Goal: Task Accomplishment & Management: Use online tool/utility

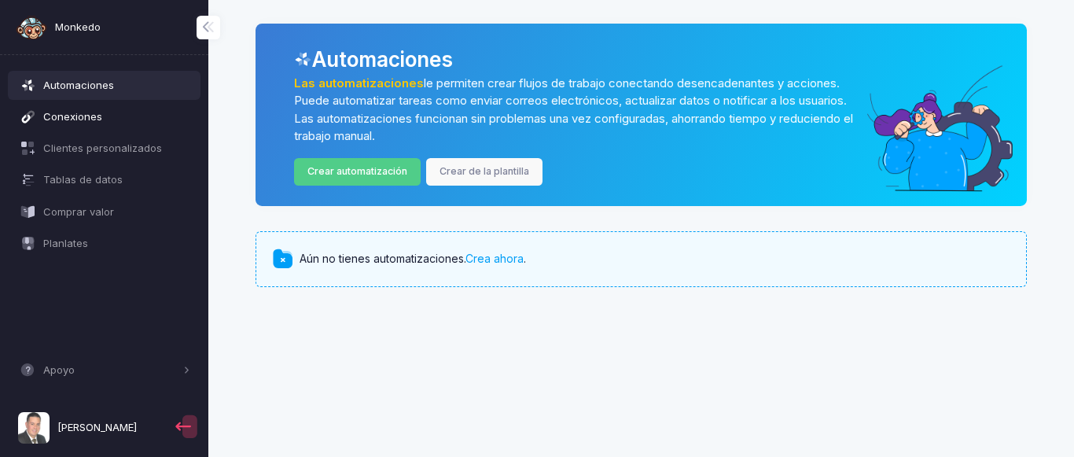
click at [61, 118] on span "Conexiones" at bounding box center [116, 117] width 147 height 16
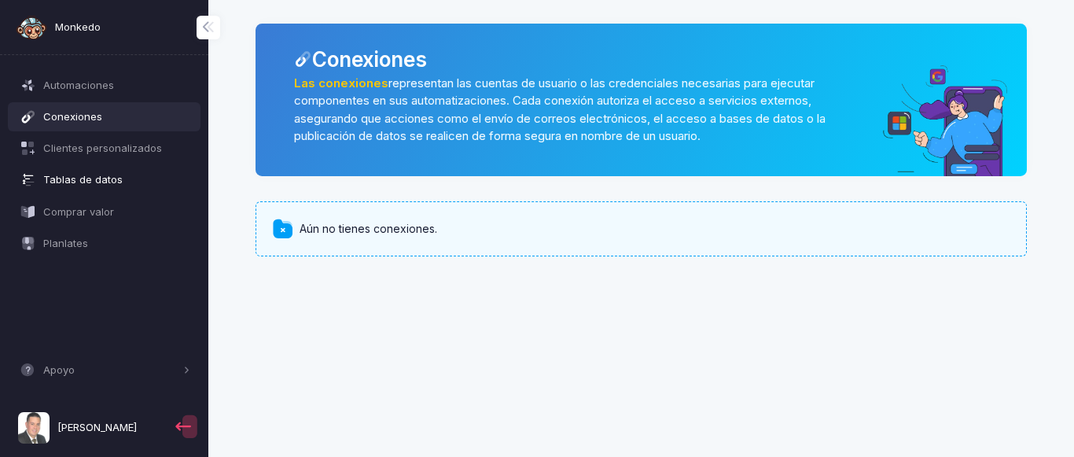
click at [111, 183] on span "Tablas de datos" at bounding box center [116, 180] width 147 height 16
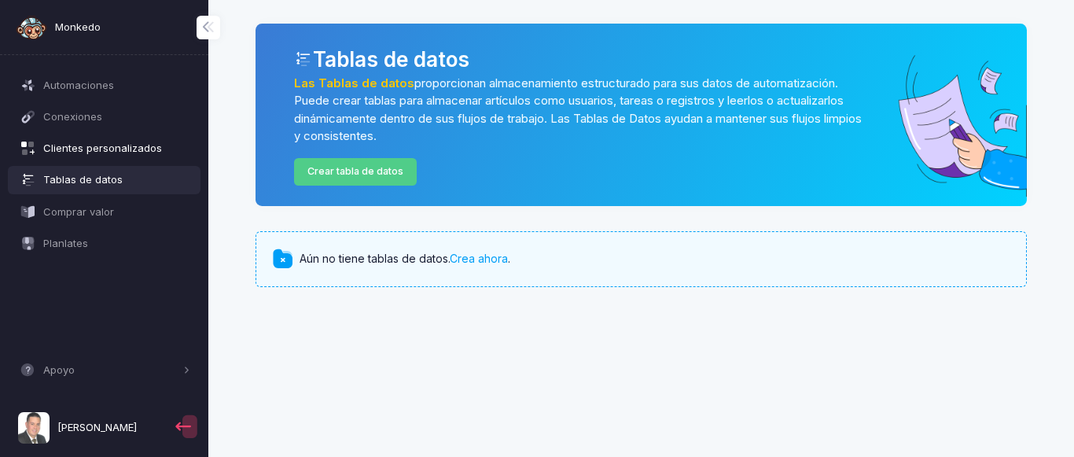
click at [101, 151] on span "Clientes personalizados" at bounding box center [116, 149] width 147 height 16
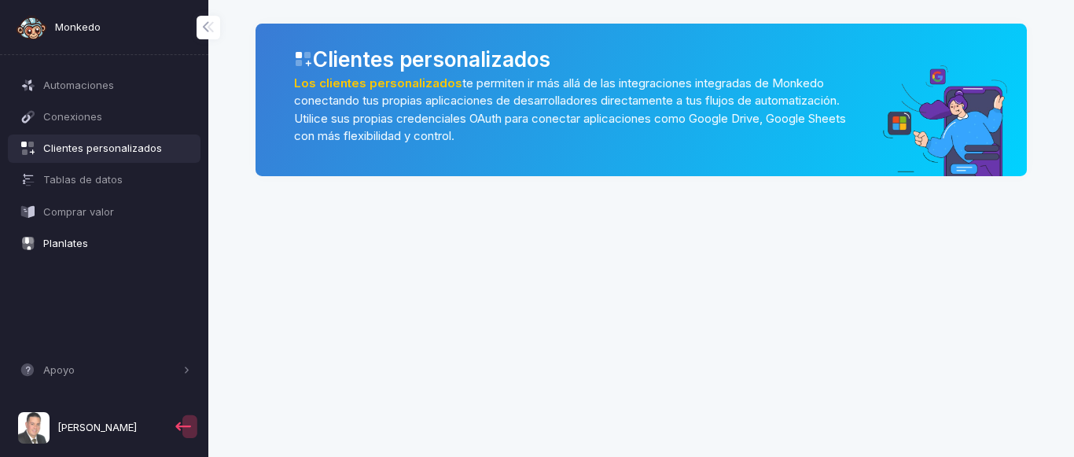
click at [78, 249] on span "Planlates" at bounding box center [116, 244] width 147 height 16
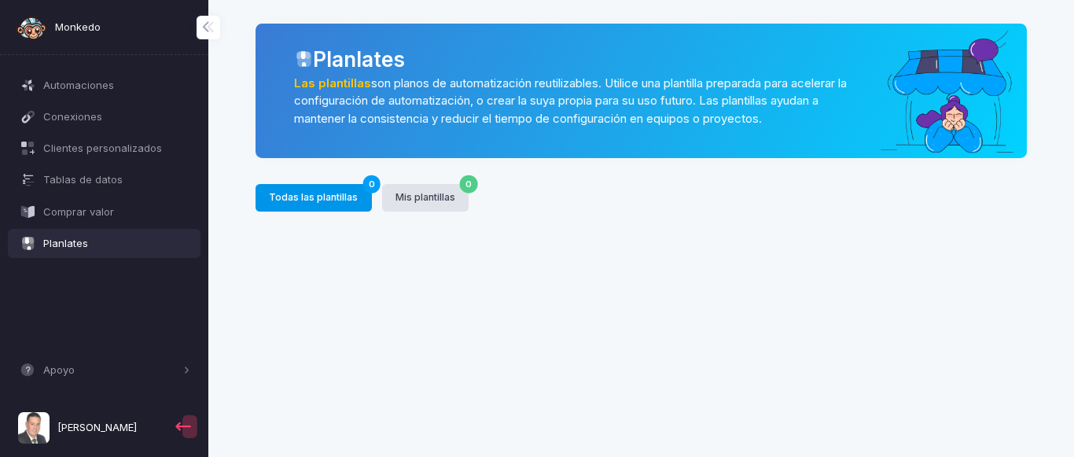
click at [292, 195] on button "Todas las plantillas 0" at bounding box center [314, 198] width 116 height 28
click at [300, 200] on button "Todas las plantillas 0" at bounding box center [314, 198] width 116 height 28
click at [394, 200] on button "Mis plantillas 0" at bounding box center [425, 198] width 87 height 28
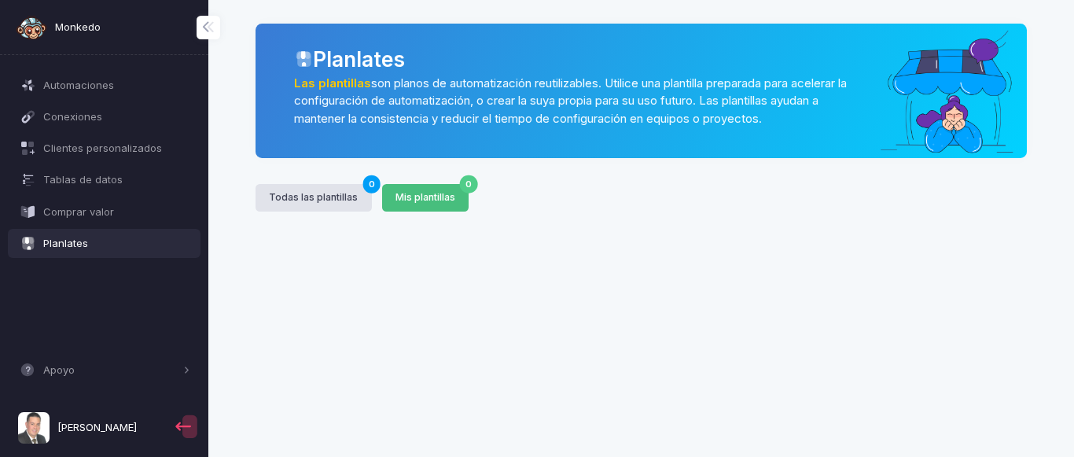
click at [394, 200] on button "Mis plantillas 0" at bounding box center [425, 198] width 87 height 28
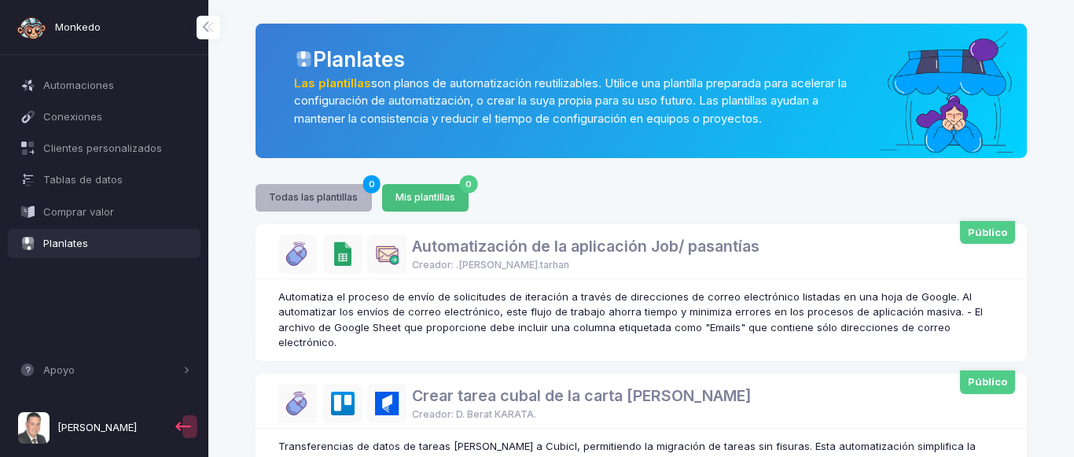
click at [311, 203] on button "Todas las plantillas 0" at bounding box center [314, 198] width 116 height 28
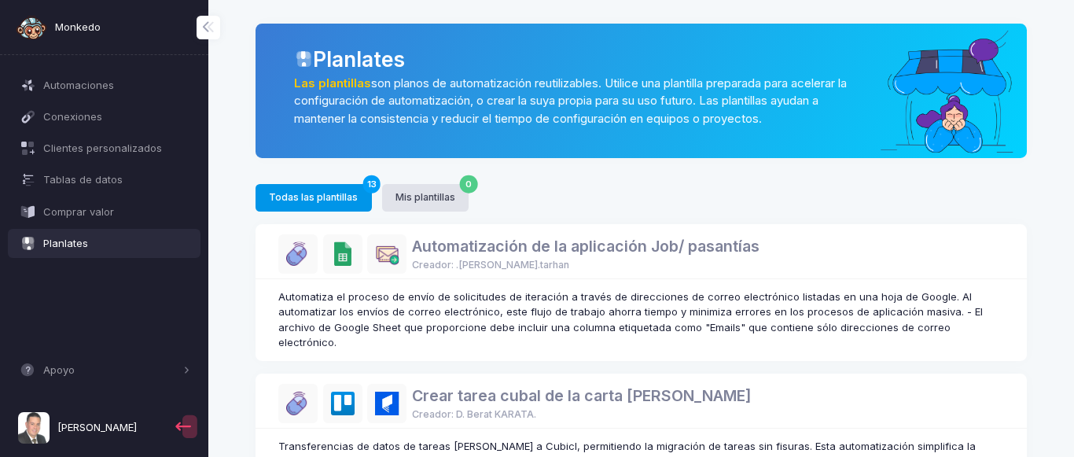
click at [301, 257] on img at bounding box center [297, 253] width 39 height 39
drag, startPoint x: 333, startPoint y: 257, endPoint x: 409, endPoint y: 256, distance: 75.5
click at [337, 257] on img at bounding box center [342, 253] width 39 height 39
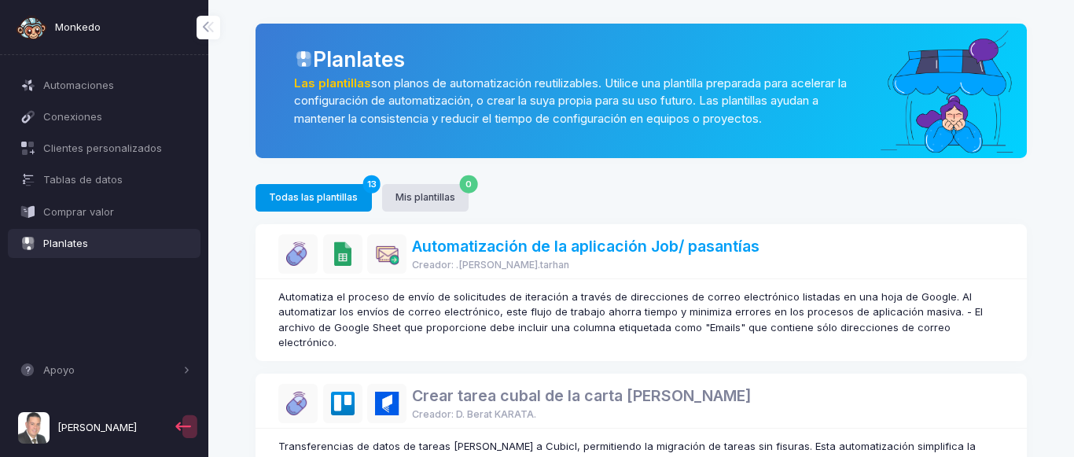
click at [440, 250] on link "Automatización de la aplicación Job/ pasantías" at bounding box center [586, 246] width 348 height 19
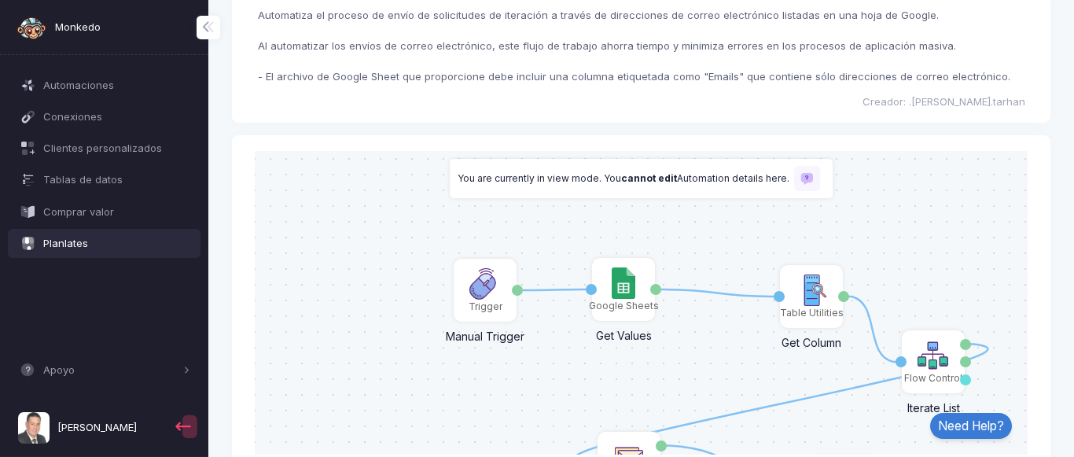
scroll to position [41, 0]
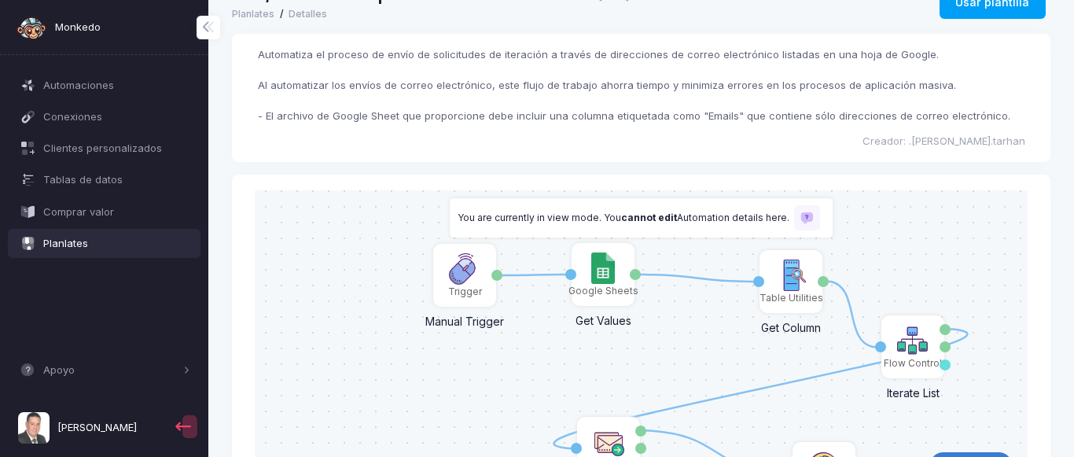
drag, startPoint x: 736, startPoint y: 325, endPoint x: 716, endPoint y: 271, distance: 58.0
click at [716, 271] on div "1 1 1 1 1 Trigger Manual Trigger Done Google Sheets Get Values Activation 1 Val…" at bounding box center [641, 342] width 789 height 304
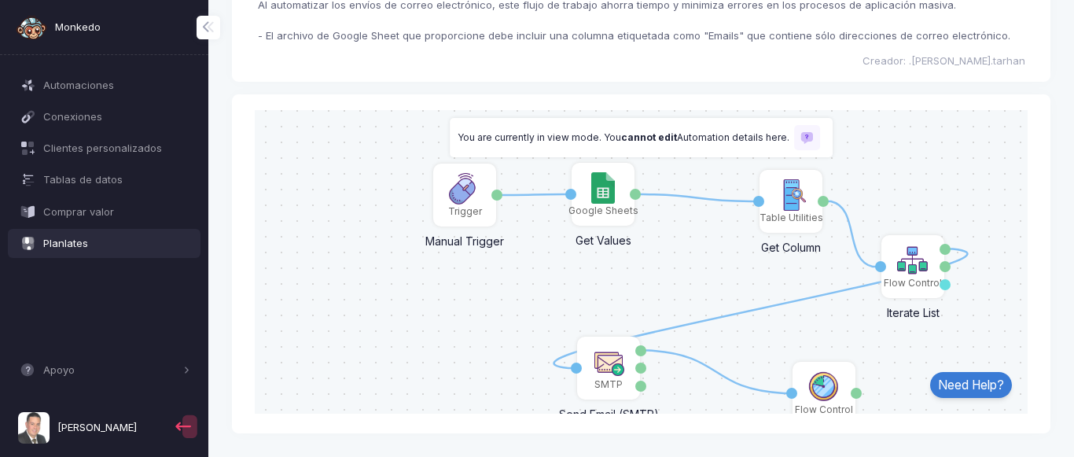
scroll to position [0, 0]
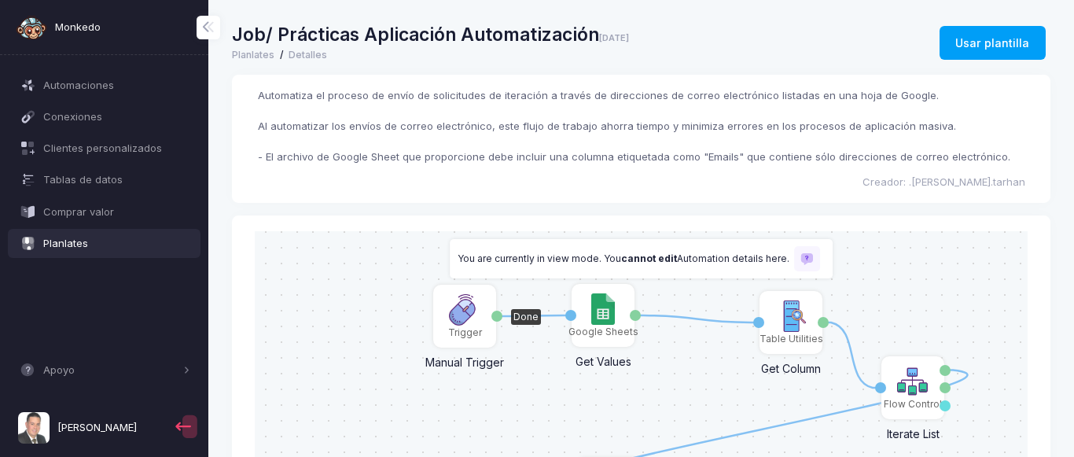
click at [473, 322] on img at bounding box center [464, 308] width 31 height 31
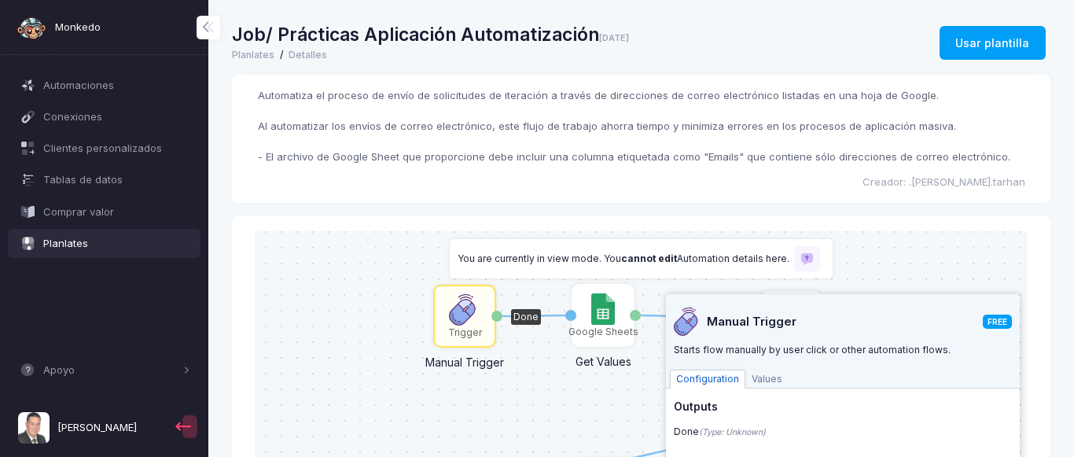
click at [473, 322] on img at bounding box center [464, 308] width 31 height 31
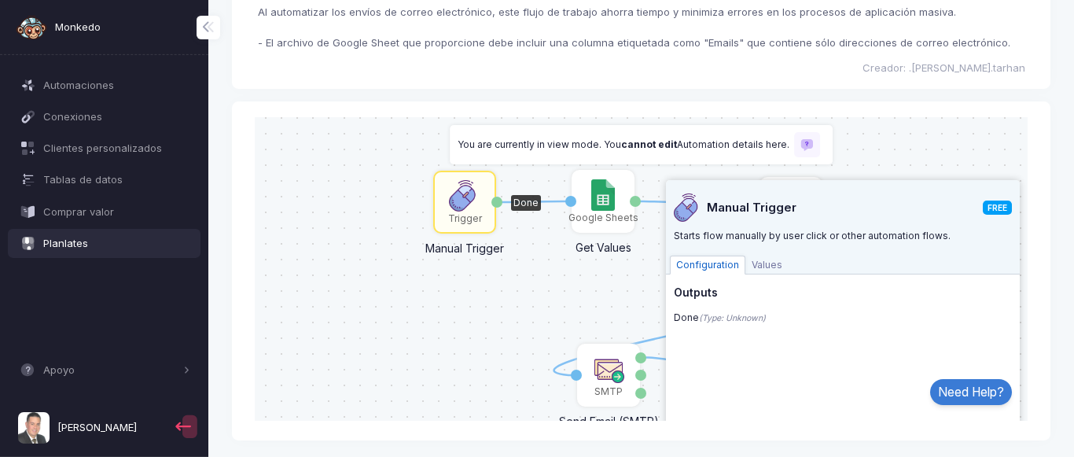
scroll to position [121, 0]
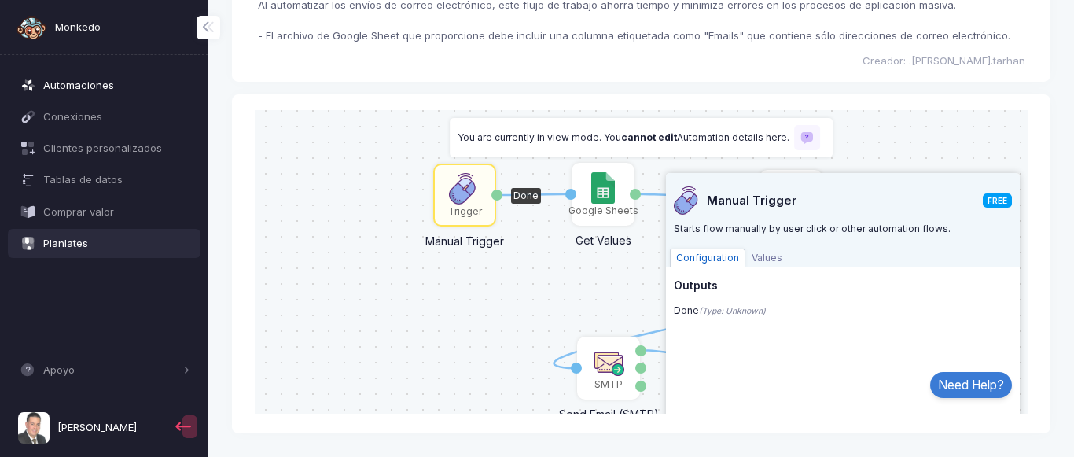
click at [115, 91] on span "Automaciones" at bounding box center [116, 86] width 147 height 16
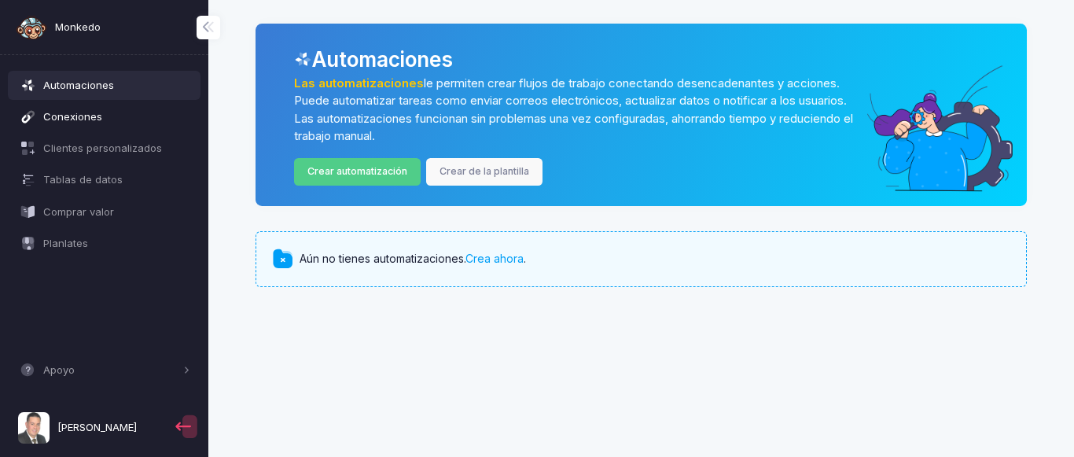
click at [94, 116] on span "Conexiones" at bounding box center [116, 117] width 147 height 16
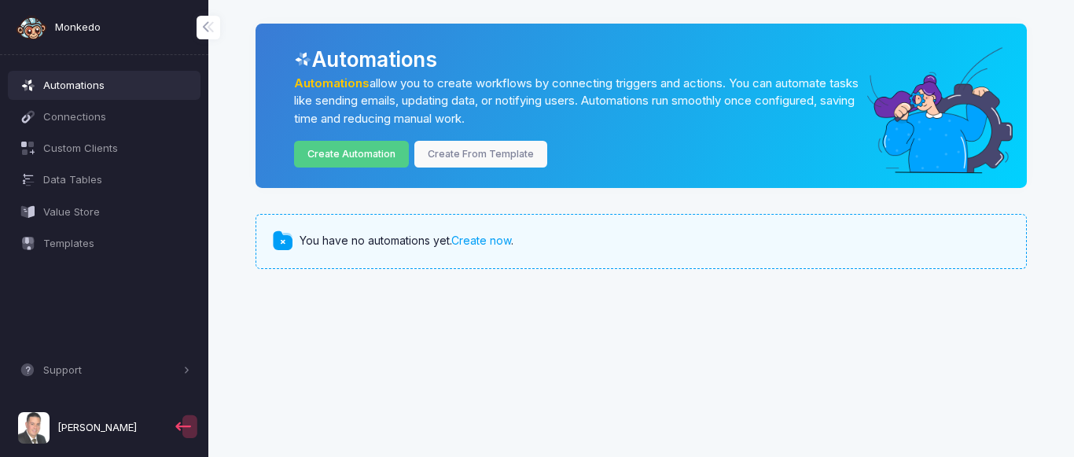
click at [74, 33] on span "Monkedo" at bounding box center [78, 28] width 46 height 16
click at [479, 155] on link "Create From Template" at bounding box center [481, 155] width 134 height 28
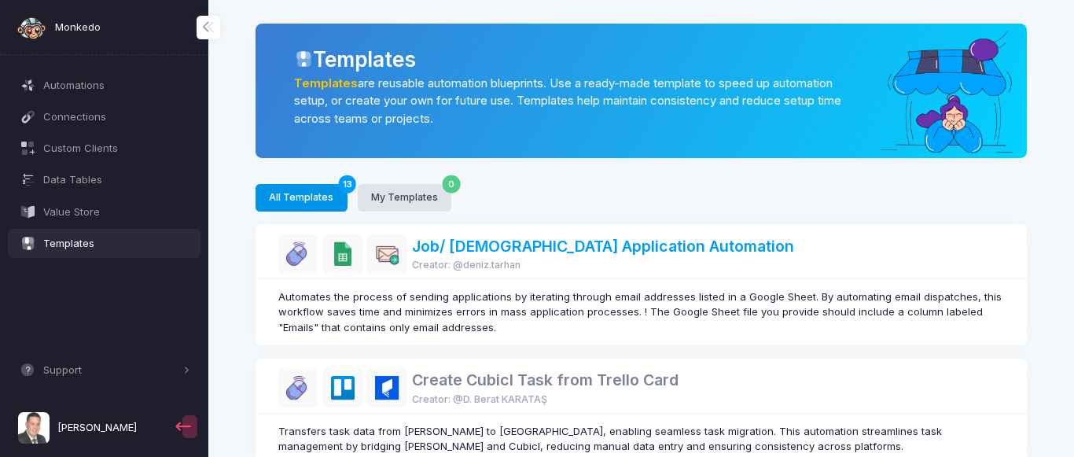
click at [480, 251] on link "Job/ [DEMOGRAPHIC_DATA] Application Automation" at bounding box center [603, 246] width 382 height 19
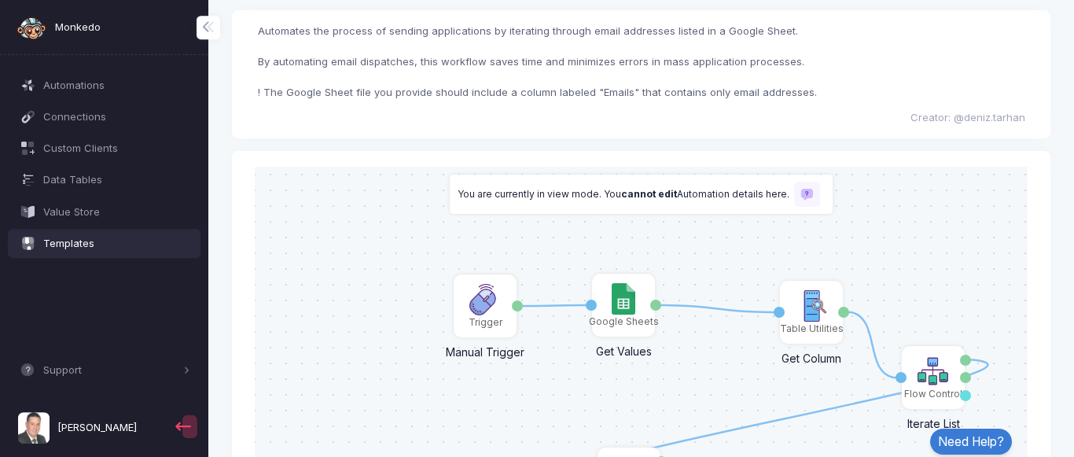
scroll to position [121, 0]
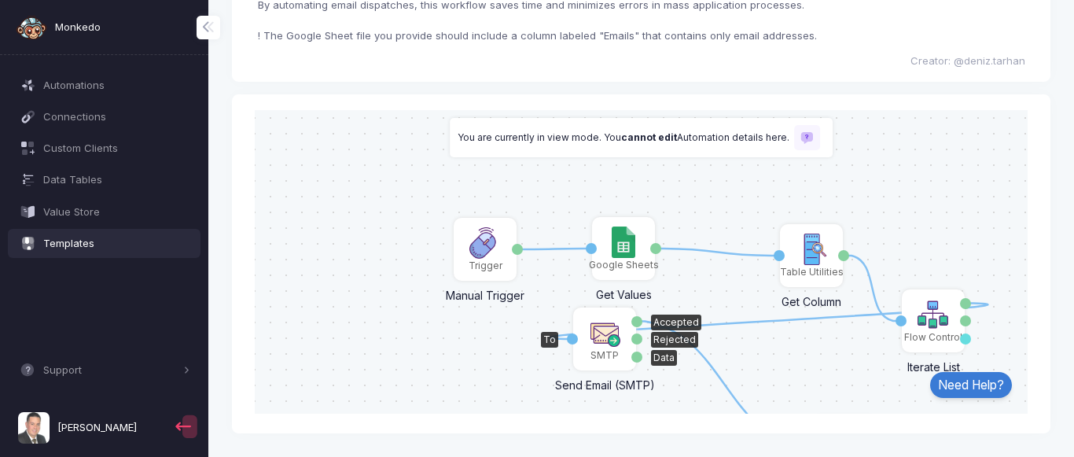
drag, startPoint x: 635, startPoint y: 396, endPoint x: 610, endPoint y: 313, distance: 86.9
click at [610, 313] on div "SMTP" at bounding box center [605, 338] width 60 height 60
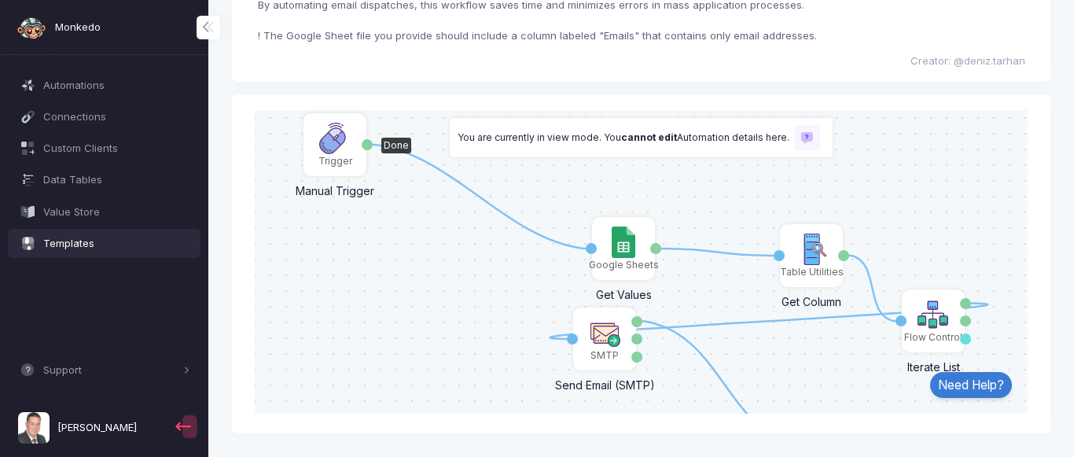
drag, startPoint x: 497, startPoint y: 262, endPoint x: 344, endPoint y: 157, distance: 185.6
click at [344, 157] on div "Trigger" at bounding box center [335, 160] width 34 height 14
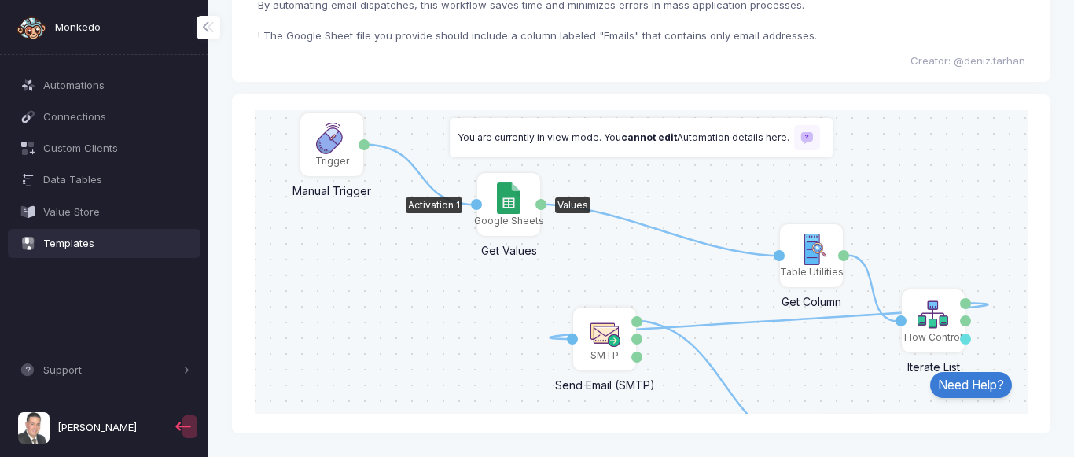
drag, startPoint x: 630, startPoint y: 247, endPoint x: 515, endPoint y: 203, distance: 123.0
click at [515, 203] on img at bounding box center [508, 197] width 23 height 31
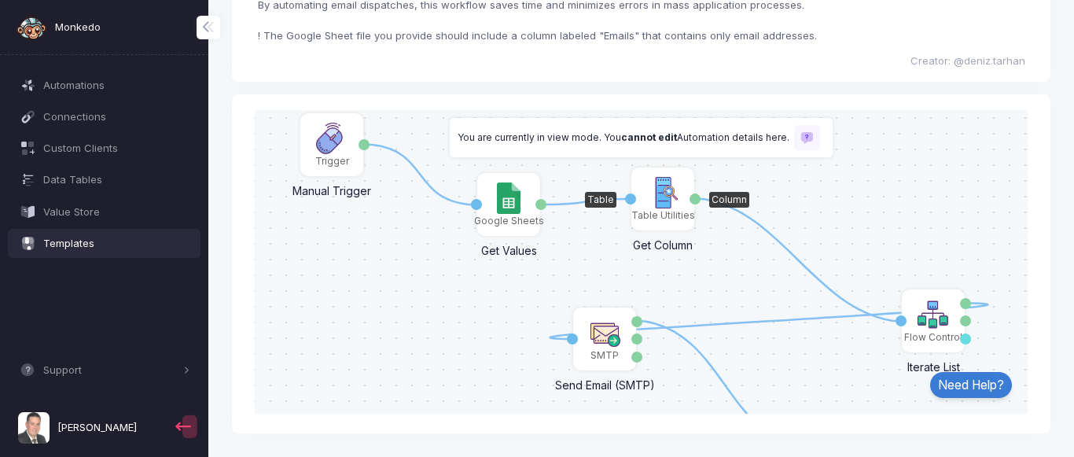
drag, startPoint x: 816, startPoint y: 262, endPoint x: 667, endPoint y: 205, distance: 159.1
click at [667, 205] on img at bounding box center [662, 191] width 31 height 31
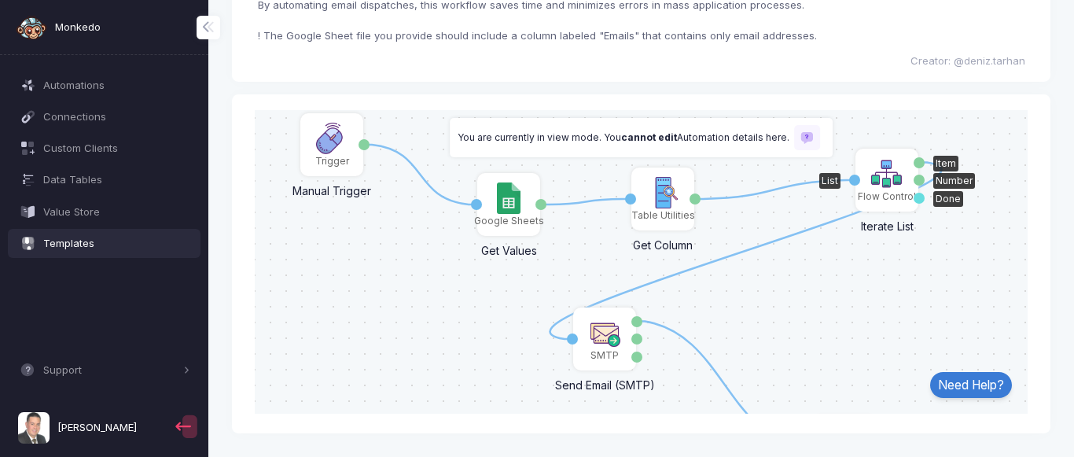
drag, startPoint x: 939, startPoint y: 330, endPoint x: 893, endPoint y: 190, distance: 147.5
click at [893, 190] on div "Flow Control" at bounding box center [887, 196] width 58 height 14
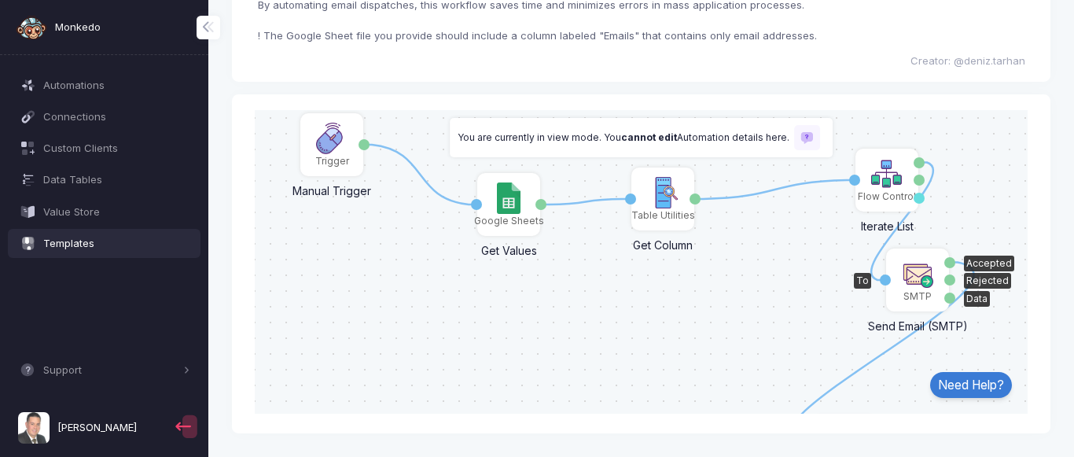
drag, startPoint x: 669, startPoint y: 340, endPoint x: 920, endPoint y: 300, distance: 254.1
click at [920, 300] on div "SMTP" at bounding box center [918, 296] width 28 height 14
drag, startPoint x: 830, startPoint y: 390, endPoint x: 614, endPoint y: 300, distance: 234.1
click at [614, 300] on div "1 1 1 1 1 Trigger Manual Trigger Done Google Sheets Get Values Activation 1 Val…" at bounding box center [641, 261] width 789 height 304
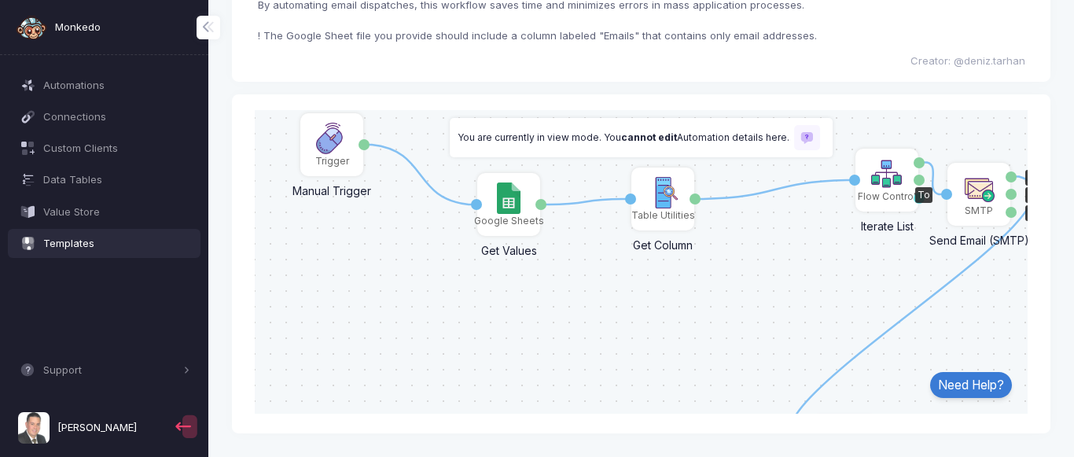
drag, startPoint x: 909, startPoint y: 300, endPoint x: 966, endPoint y: 217, distance: 100.8
click at [966, 217] on div "SMTP" at bounding box center [979, 194] width 60 height 60
click at [872, 337] on div "1 1 1 1 1 Trigger Manual Trigger Done Google Sheets Get Values Activation 1 Val…" at bounding box center [641, 261] width 789 height 304
click at [870, 346] on icon at bounding box center [911, 311] width 245 height 271
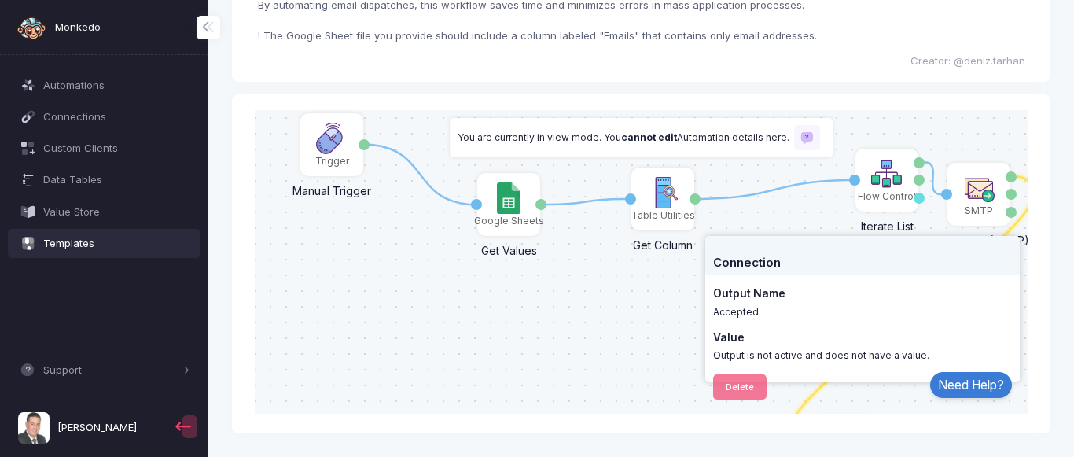
click at [856, 401] on div "1 1 1 1 1 Trigger Manual Trigger Done Google Sheets Get Values Activation 1 Val…" at bounding box center [641, 261] width 789 height 304
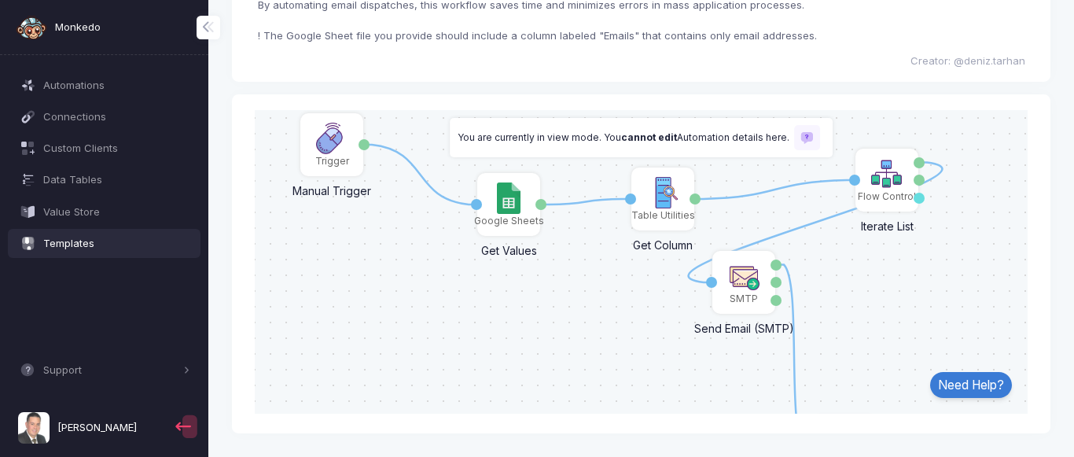
drag, startPoint x: 994, startPoint y: 201, endPoint x: 1025, endPoint y: 245, distance: 53.7
click at [760, 289] on img at bounding box center [743, 275] width 31 height 31
click at [975, 326] on div "1 1 1 1 1 Trigger Manual Trigger Done Google Sheets Get Values Activation 1 Val…" at bounding box center [641, 261] width 789 height 304
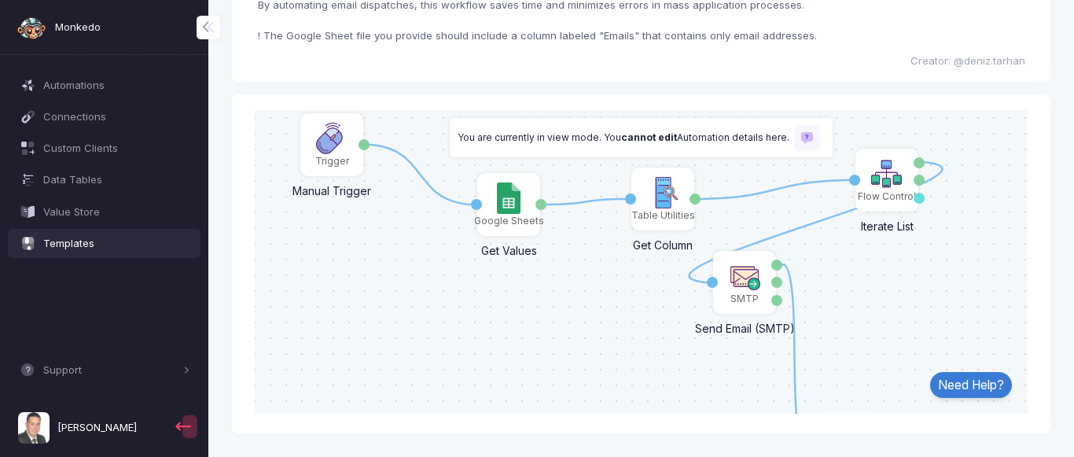
click at [975, 326] on div "1 1 1 1 1 Trigger Manual Trigger Done Google Sheets Get Values Activation 1 Val…" at bounding box center [641, 261] width 789 height 304
click at [190, 370] on span at bounding box center [186, 369] width 7 height 7
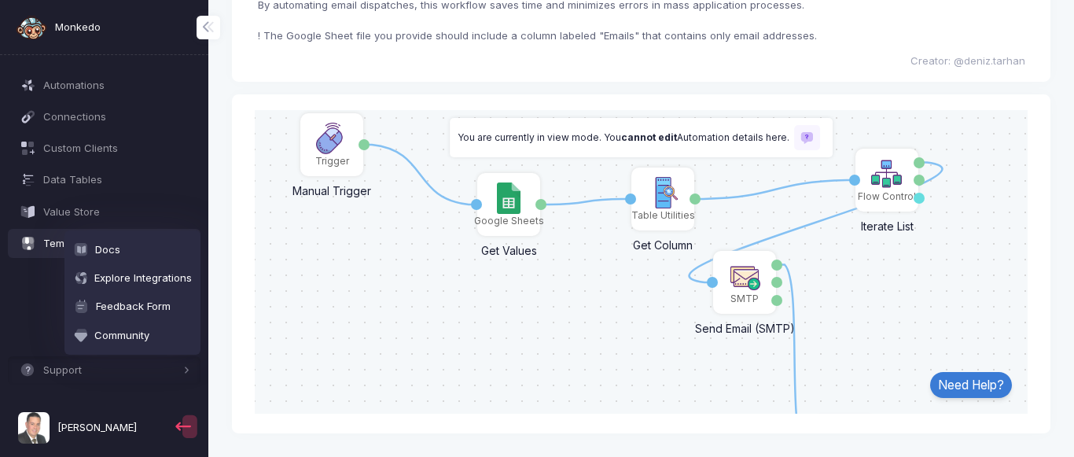
click at [353, 332] on div "1 1 1 1 1 Trigger Manual Trigger Done Google Sheets Get Values Activation 1 Val…" at bounding box center [641, 261] width 789 height 304
click at [678, 218] on div "Table Utilities" at bounding box center [663, 215] width 64 height 14
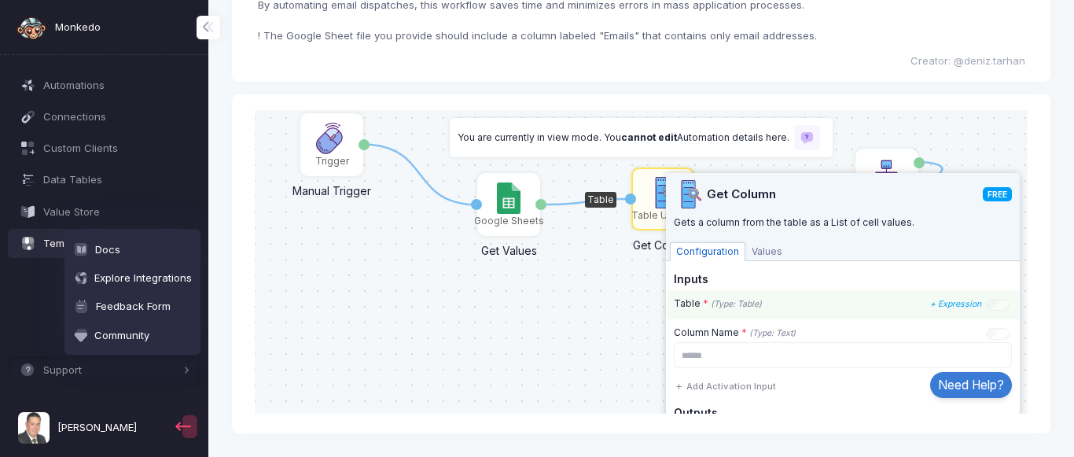
scroll to position [8, 0]
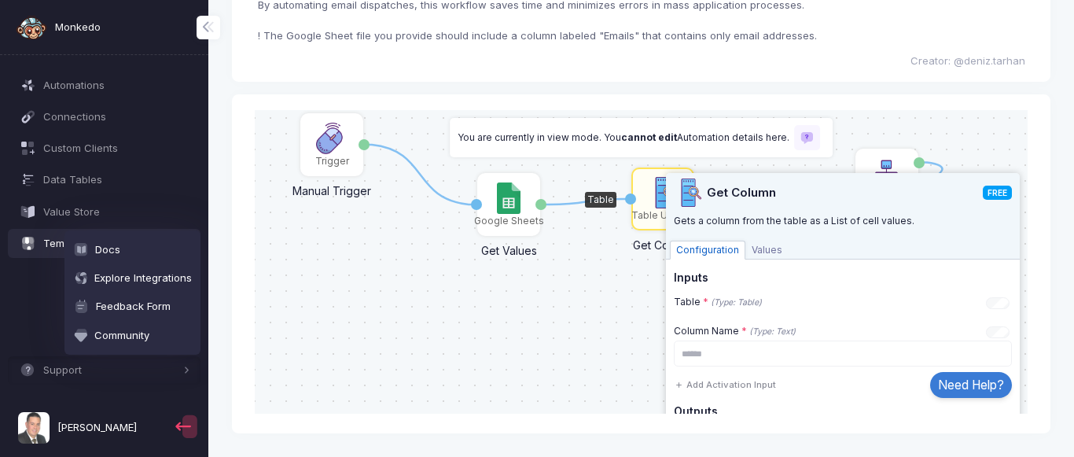
click at [760, 254] on span "Values" at bounding box center [767, 249] width 43 height 19
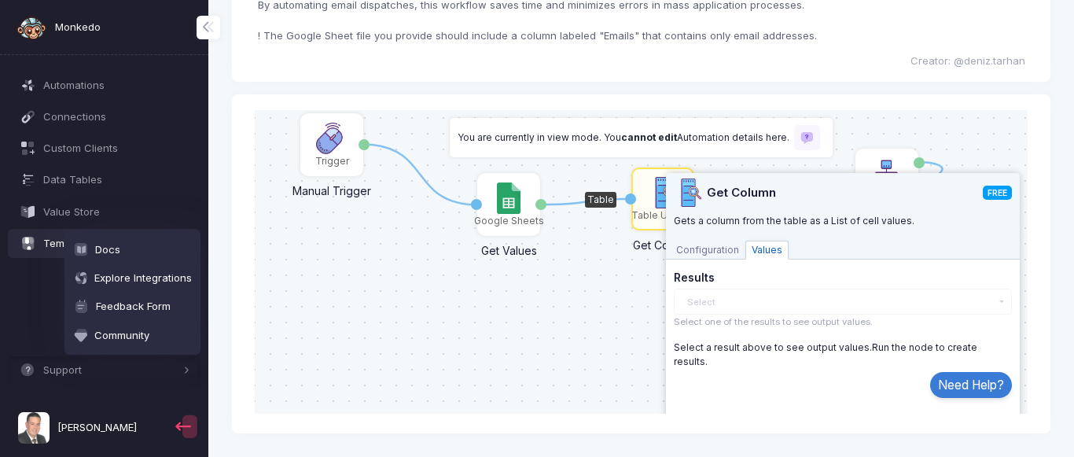
click at [569, 285] on div "1 1 1 1 1 Trigger Manual Trigger Done Google Sheets Get Values Activation 1 Val…" at bounding box center [641, 261] width 789 height 304
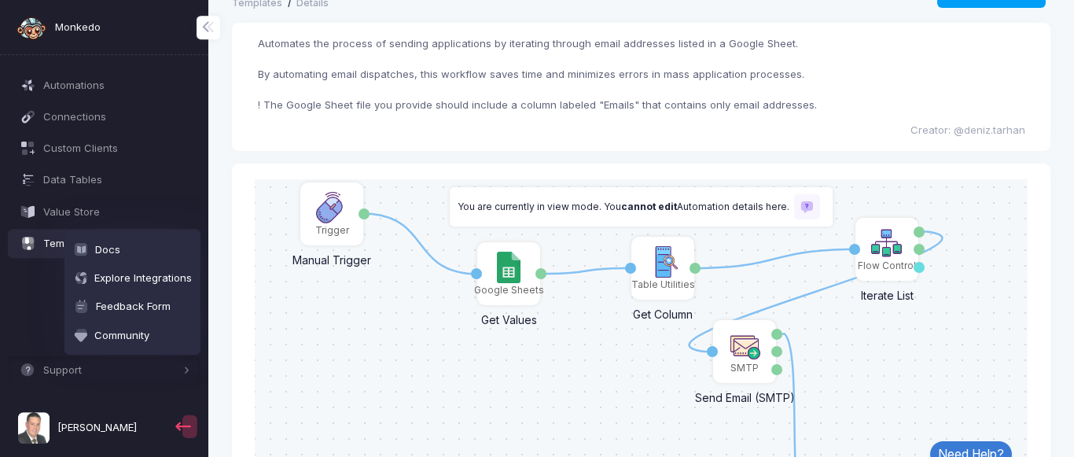
scroll to position [0, 0]
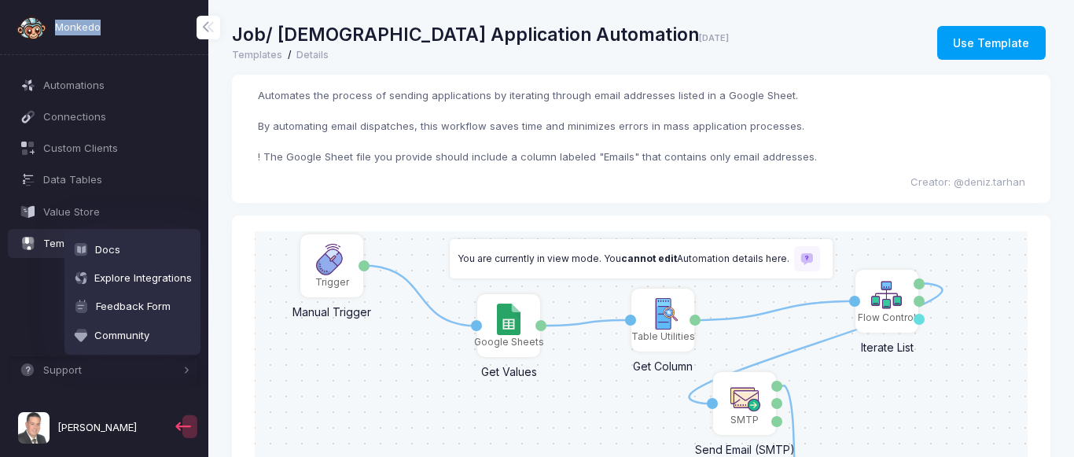
drag, startPoint x: 131, startPoint y: 26, endPoint x: 54, endPoint y: 28, distance: 76.3
click at [54, 28] on div "Monkedo" at bounding box center [104, 27] width 208 height 55
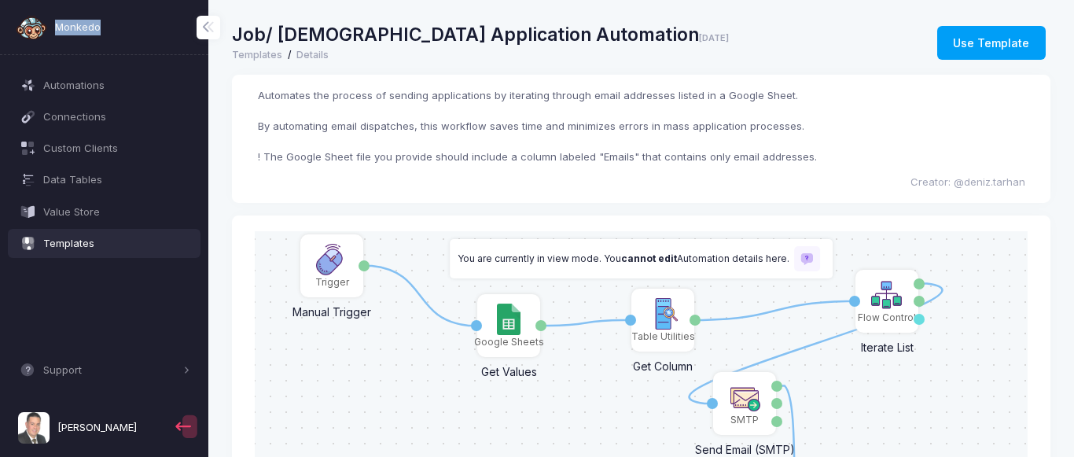
copy span "Monkedo"
click at [78, 185] on span "Data Tables" at bounding box center [116, 180] width 147 height 16
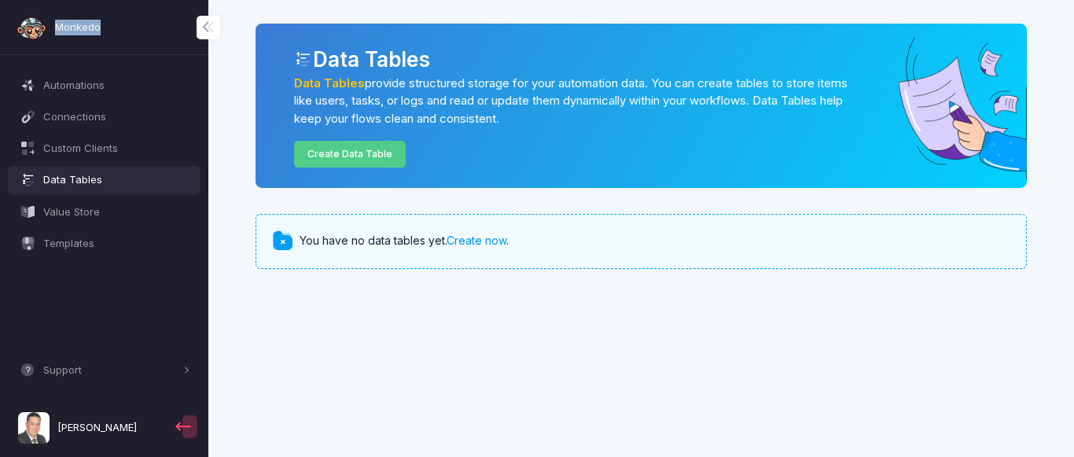
click at [488, 245] on link "Create now" at bounding box center [477, 240] width 60 height 13
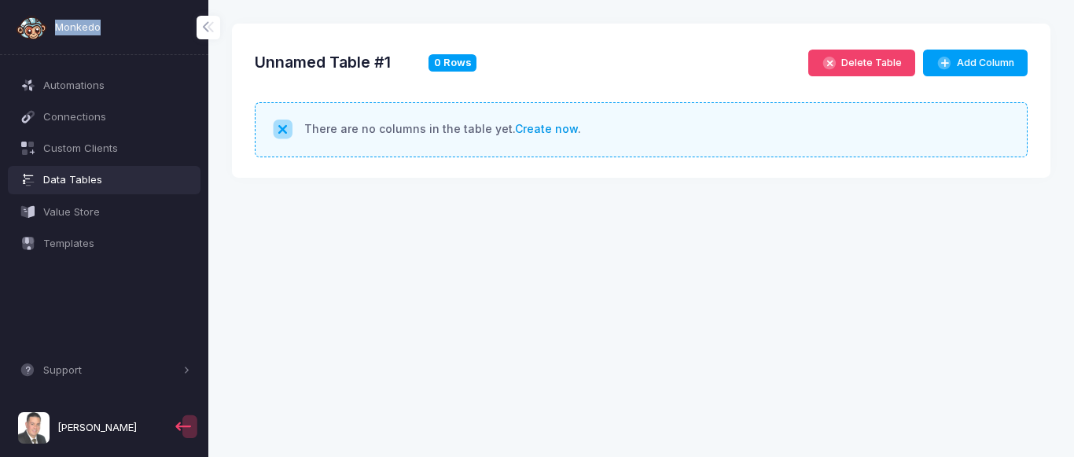
click at [528, 134] on link "Create now" at bounding box center [546, 128] width 63 height 13
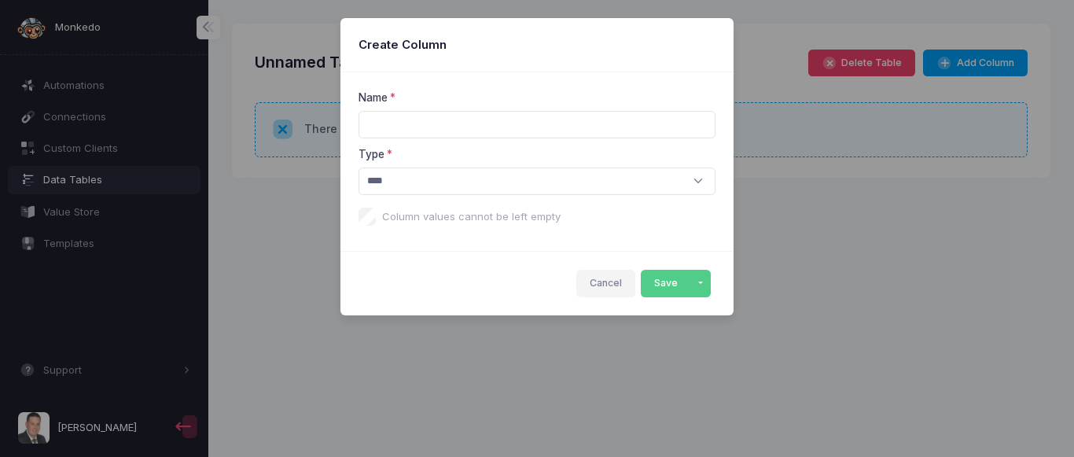
click at [604, 279] on button "Cancel" at bounding box center [606, 284] width 60 height 28
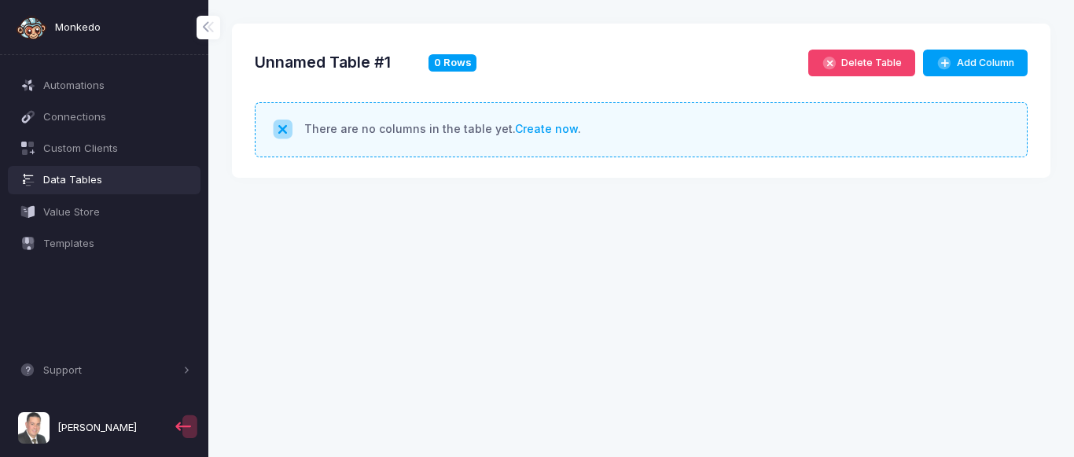
click at [484, 256] on app-root "Monkedo Automations Connections Custom Clients Data Tables Value Store Template…" at bounding box center [537, 228] width 1074 height 457
click at [525, 127] on link "Create now" at bounding box center [546, 128] width 63 height 13
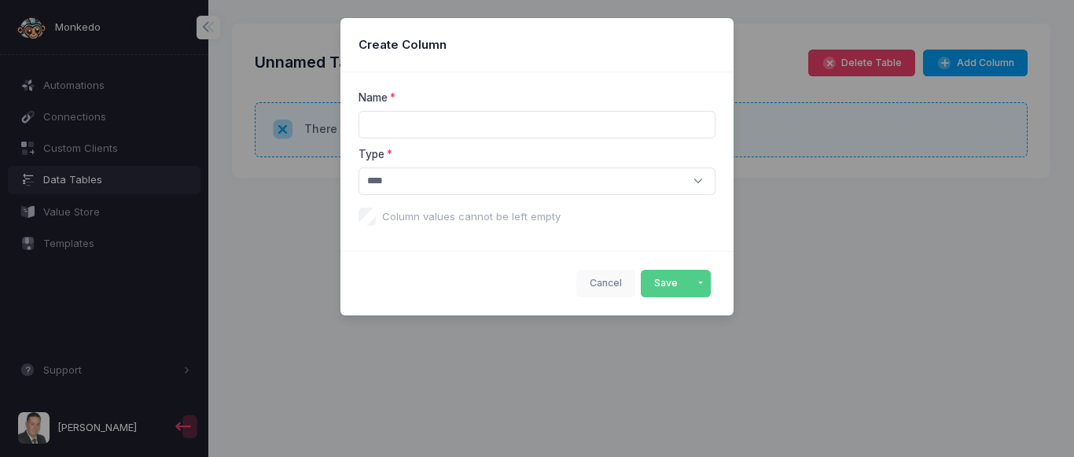
click at [472, 123] on input "text" at bounding box center [538, 125] width 358 height 28
click at [359, 168] on select "**** ****** ****** **** **** **** ****** **** *****" at bounding box center [538, 182] width 358 height 28
click option "****" at bounding box center [0, 0] width 0 height 0
click at [359, 168] on select "**** ****** ****** **** **** **** ****** **** *****" at bounding box center [538, 182] width 358 height 28
click option "****" at bounding box center [0, 0] width 0 height 0
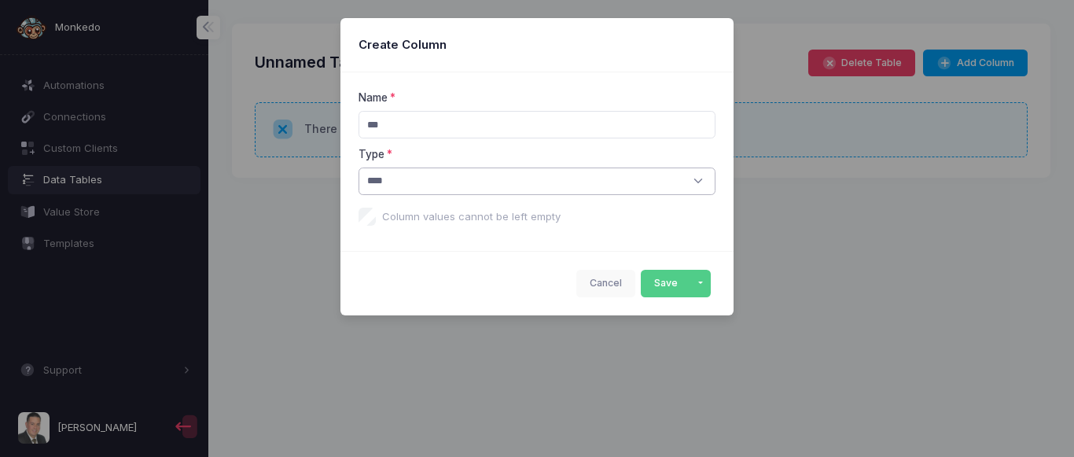
click at [359, 168] on select "**** ****** ****** **** **** **** ****** **** *****" at bounding box center [538, 182] width 358 height 28
click at [460, 180] on select "**** ****** ****** **** **** **** ****** **** *****" at bounding box center [538, 182] width 358 height 28
click at [425, 73] on div "Name *** Type **** ****** ****** **** **** **** ****** **** ***** Column values…" at bounding box center [537, 161] width 393 height 179
drag, startPoint x: 396, startPoint y: 132, endPoint x: 312, endPoint y: 116, distance: 85.6
click at [359, 116] on input "***" at bounding box center [538, 125] width 358 height 28
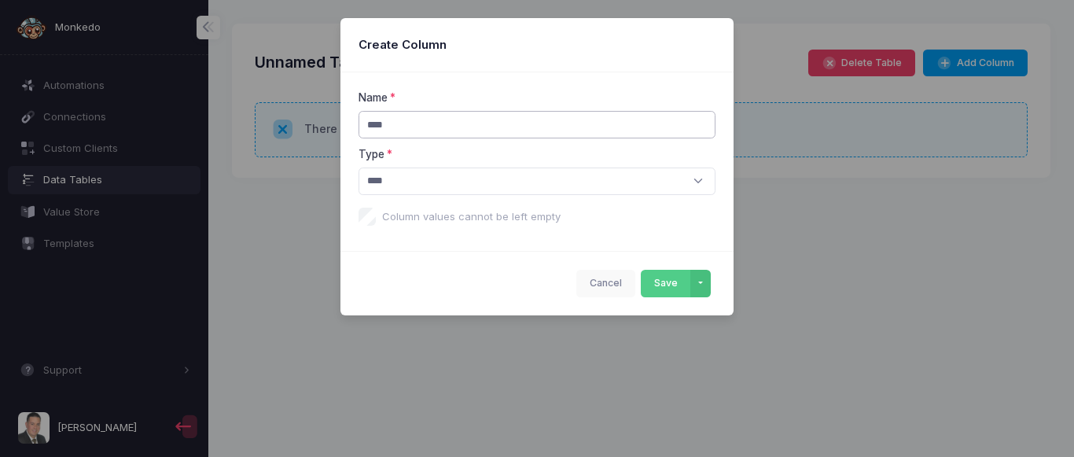
type input "****"
click at [703, 285] on button "button" at bounding box center [700, 284] width 20 height 28
click at [742, 318] on button "Save & Create Another" at bounding box center [755, 318] width 131 height 28
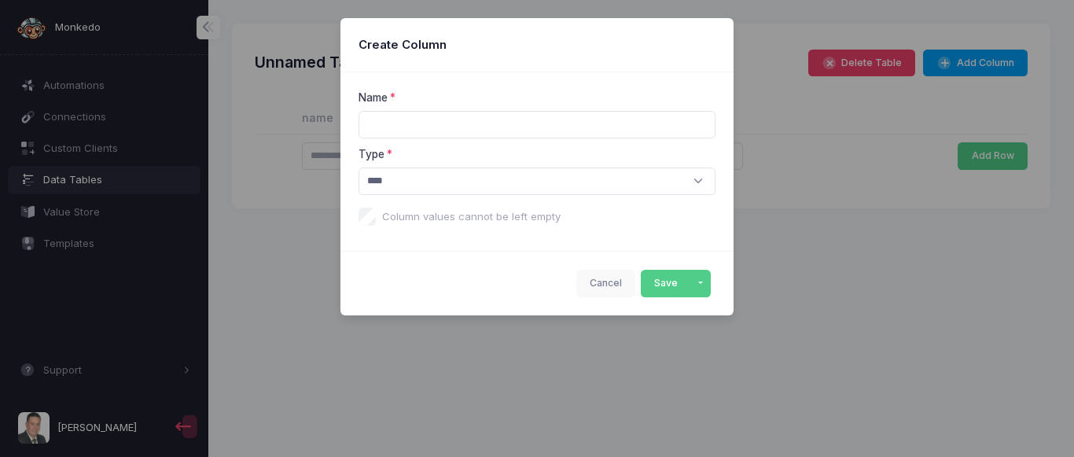
click at [657, 285] on div "Cancel Save Save & Create Another" at bounding box center [537, 283] width 393 height 64
click at [596, 285] on button "Cancel" at bounding box center [606, 284] width 60 height 28
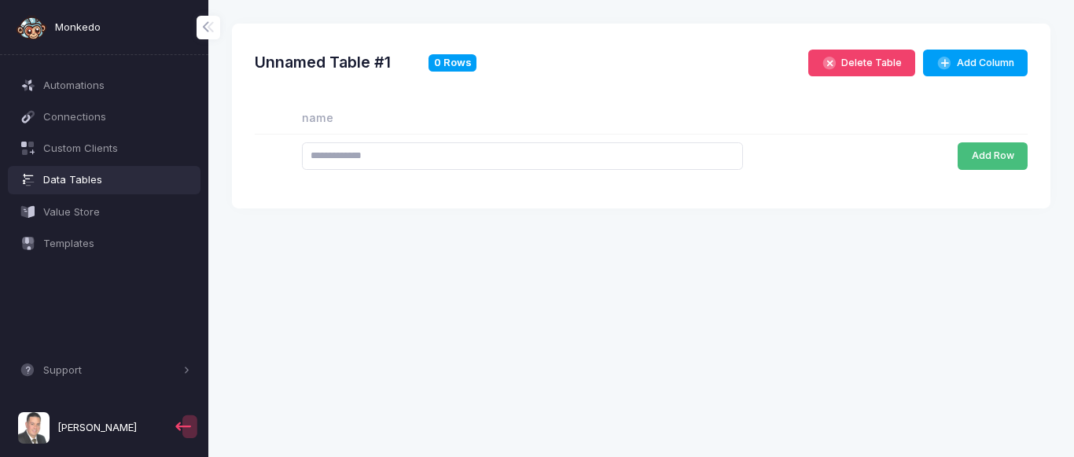
click at [988, 160] on button "Add Row" at bounding box center [993, 156] width 70 height 28
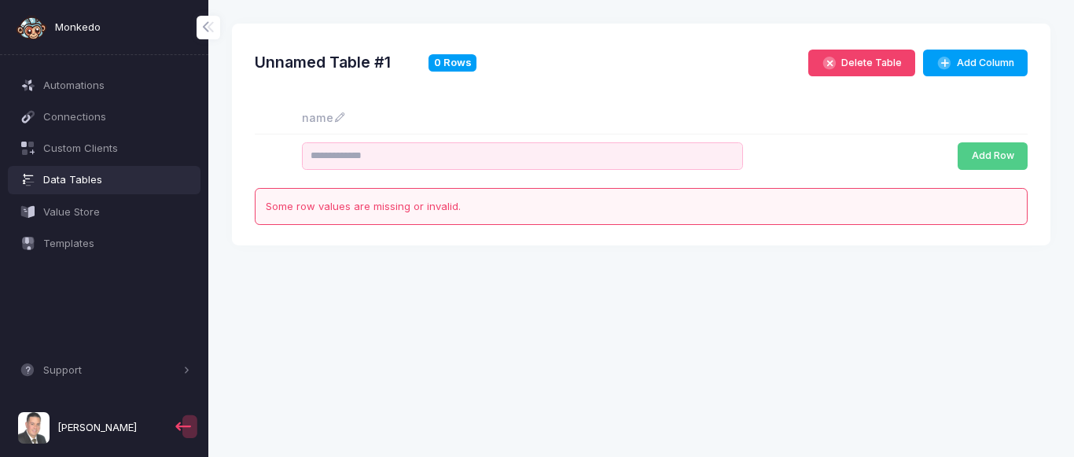
click at [313, 116] on th "name" at bounding box center [522, 118] width 457 height 32
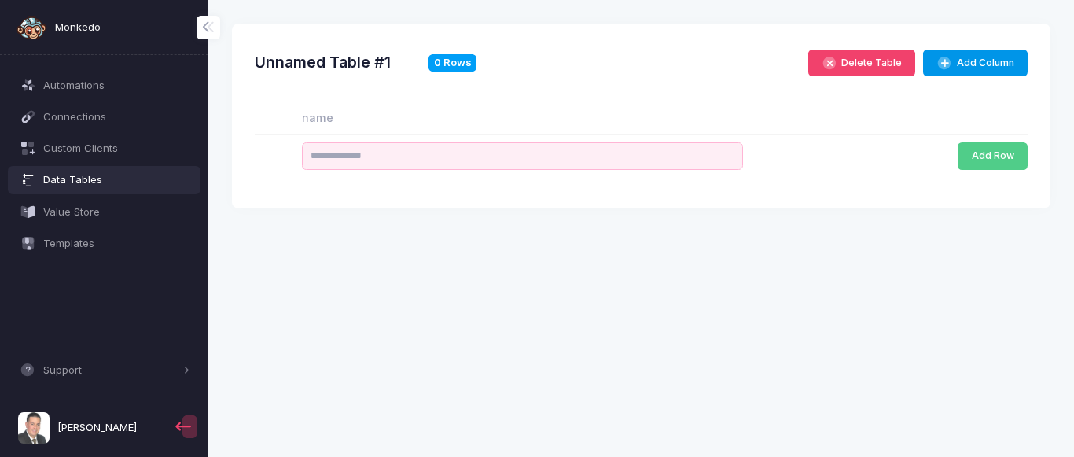
click at [944, 64] on span "button" at bounding box center [945, 64] width 16 height 16
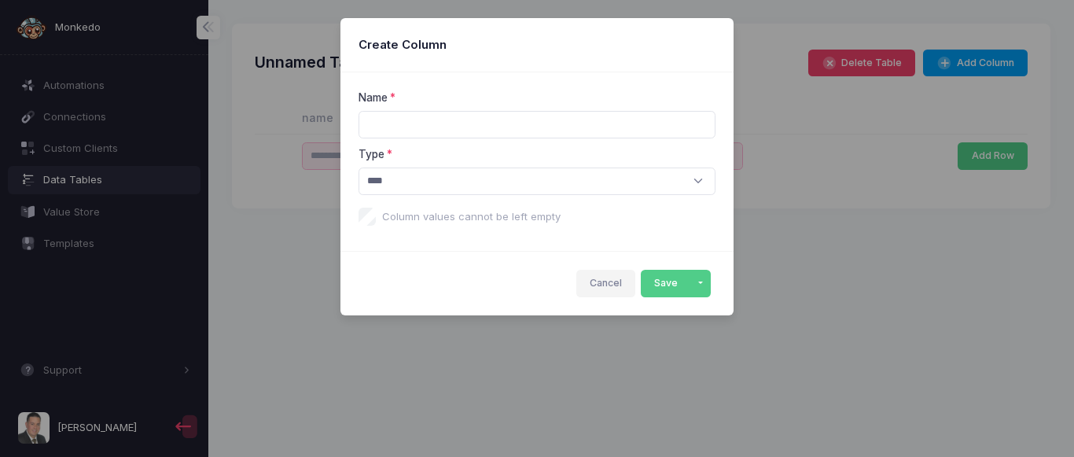
click at [602, 285] on button "Cancel" at bounding box center [606, 284] width 60 height 28
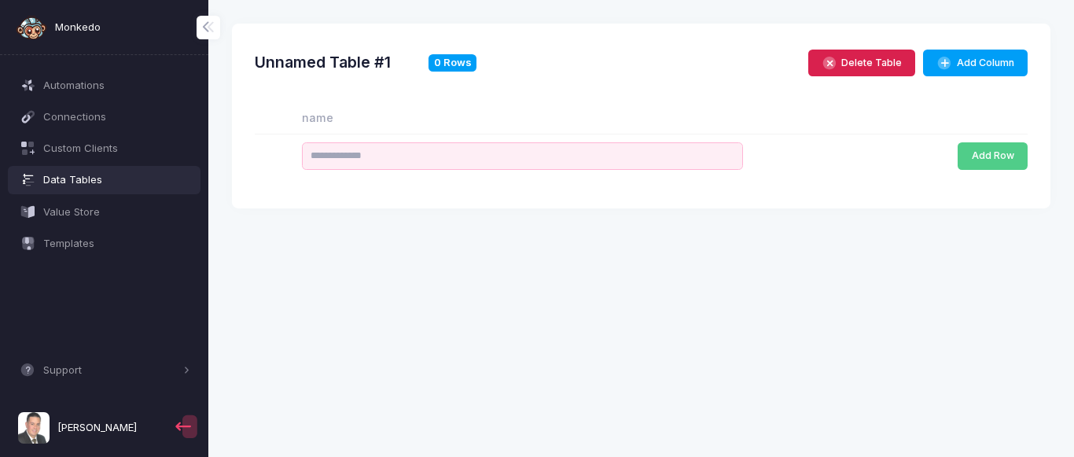
click at [898, 62] on button "Delete Table" at bounding box center [862, 64] width 108 height 28
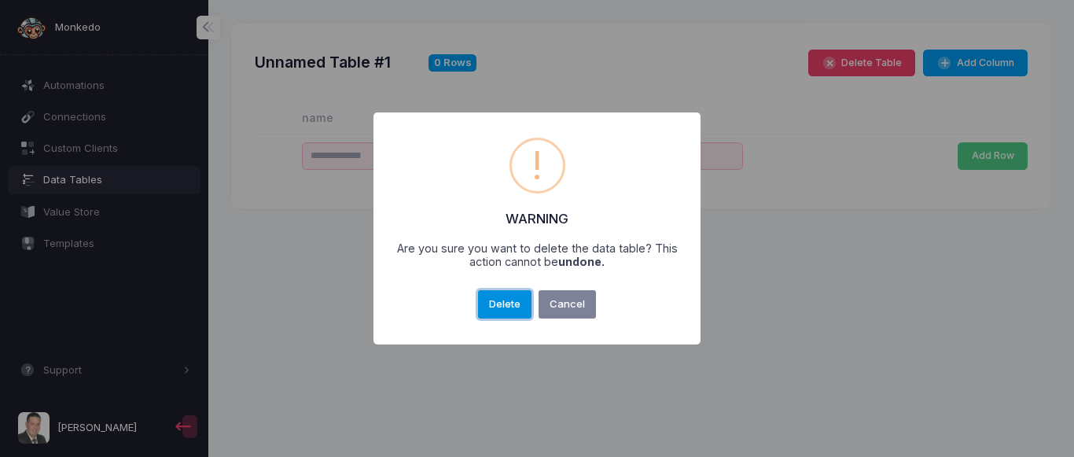
click at [519, 314] on button "Delete" at bounding box center [505, 304] width 54 height 28
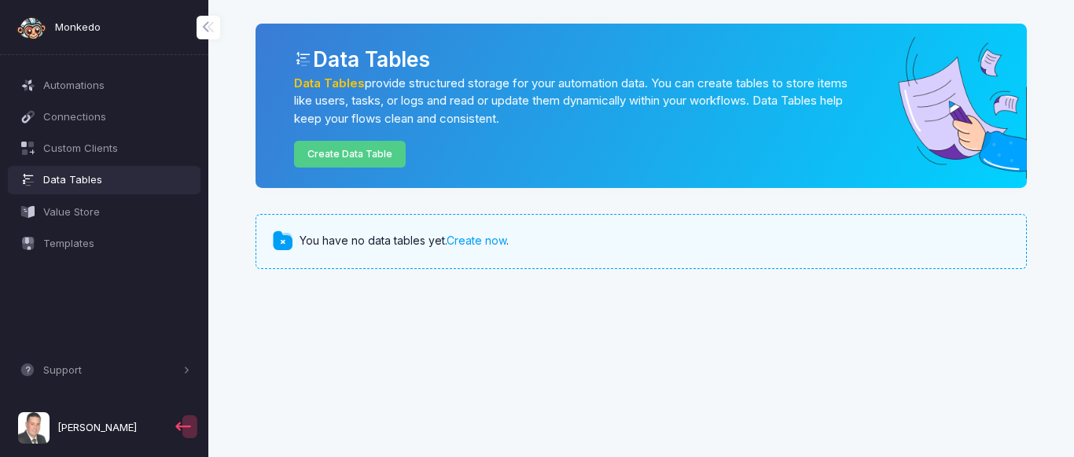
click at [317, 394] on app-root "Monkedo Automations Connections Custom Clients Data Tables Value Store Template…" at bounding box center [537, 228] width 1074 height 457
click at [62, 119] on span "Connections" at bounding box center [116, 117] width 147 height 16
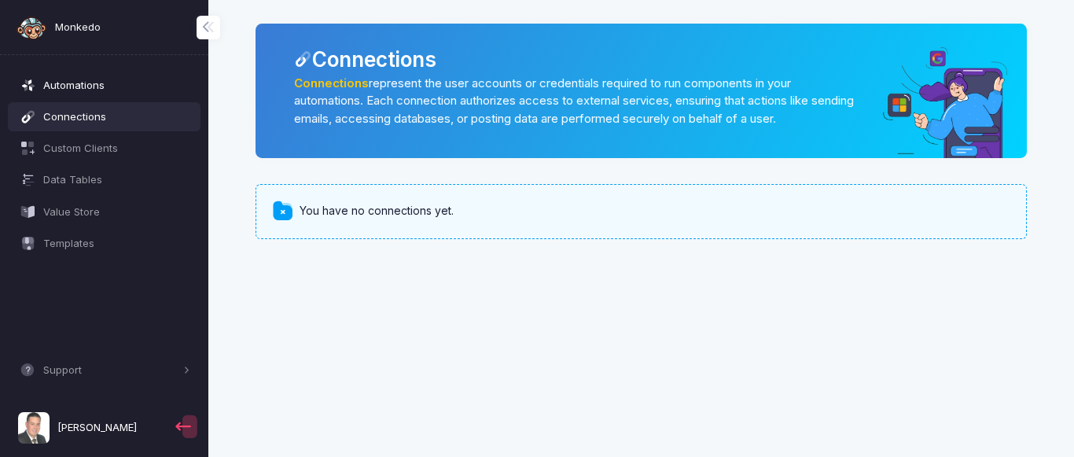
click at [77, 87] on span "Automations" at bounding box center [116, 86] width 147 height 16
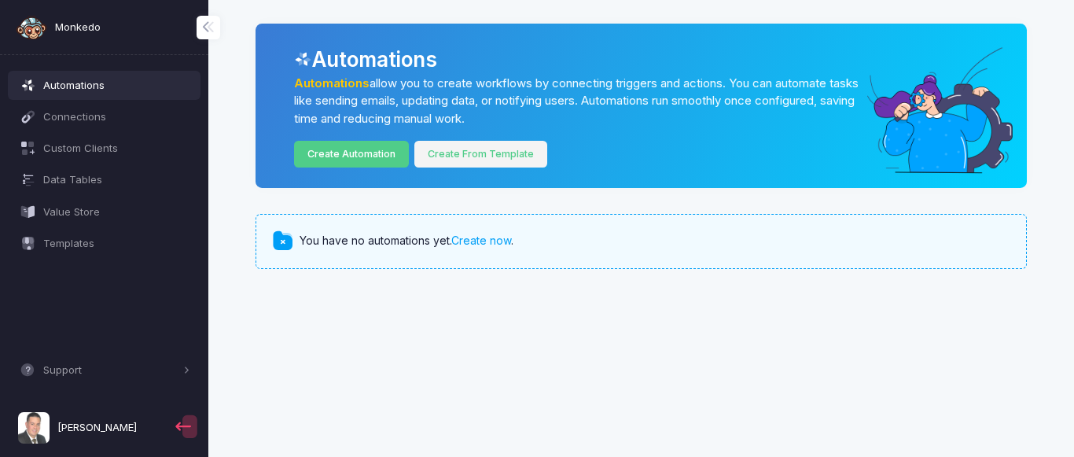
click at [455, 158] on link "Create From Template" at bounding box center [481, 155] width 134 height 28
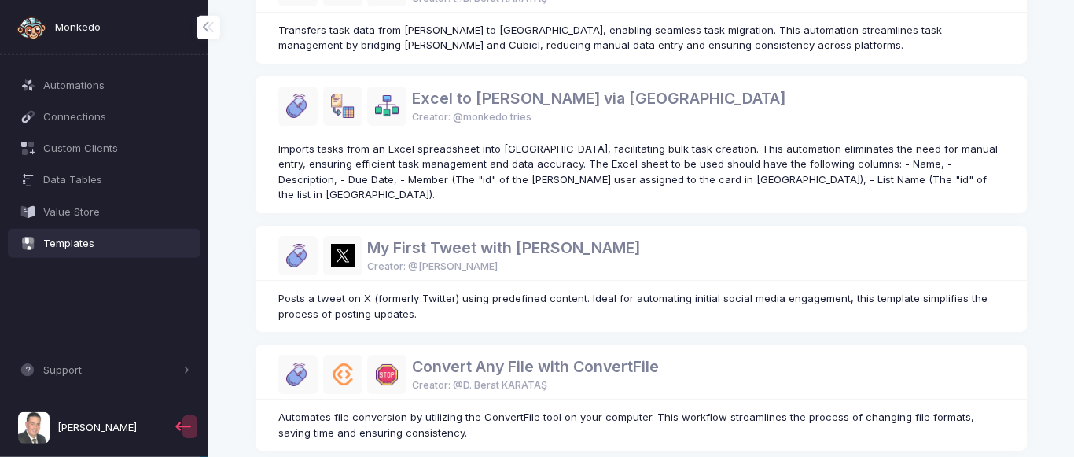
scroll to position [481, 0]
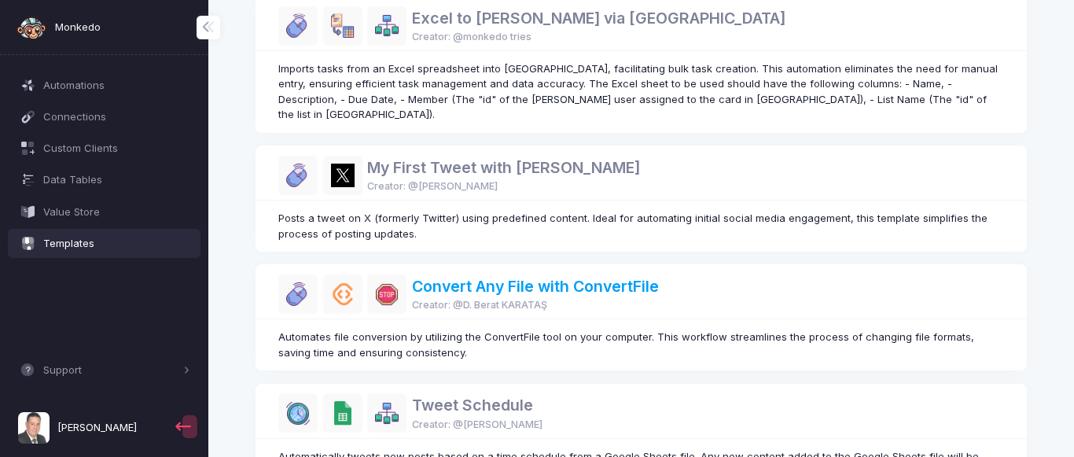
click at [487, 277] on link "Convert Any File with ConvertFile" at bounding box center [535, 286] width 247 height 19
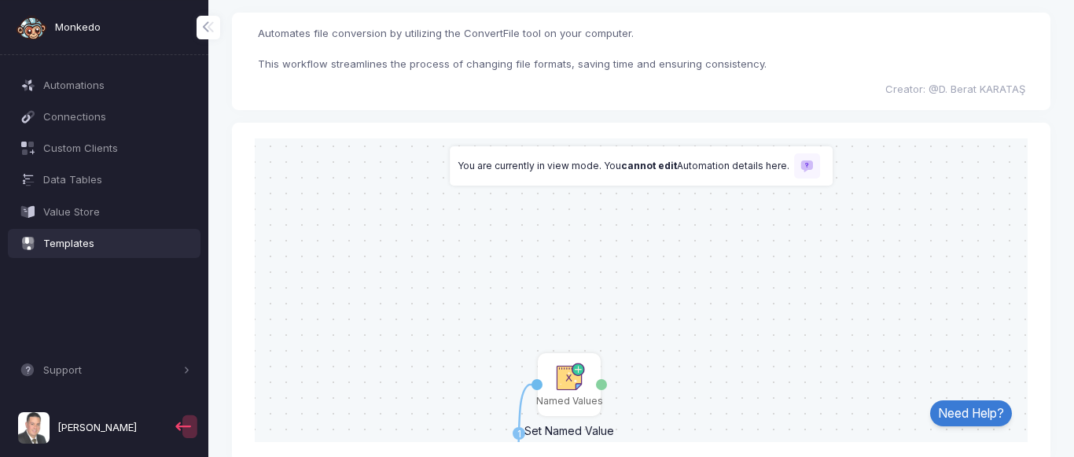
scroll to position [90, 0]
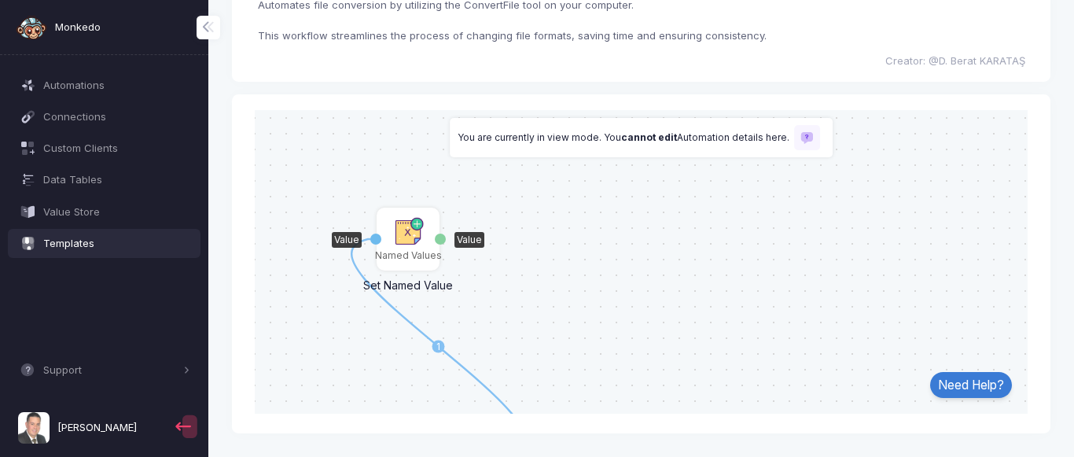
drag, startPoint x: 565, startPoint y: 354, endPoint x: 404, endPoint y: 237, distance: 199.3
click at [404, 237] on img at bounding box center [407, 231] width 31 height 31
click at [442, 344] on circle at bounding box center [439, 346] width 13 height 13
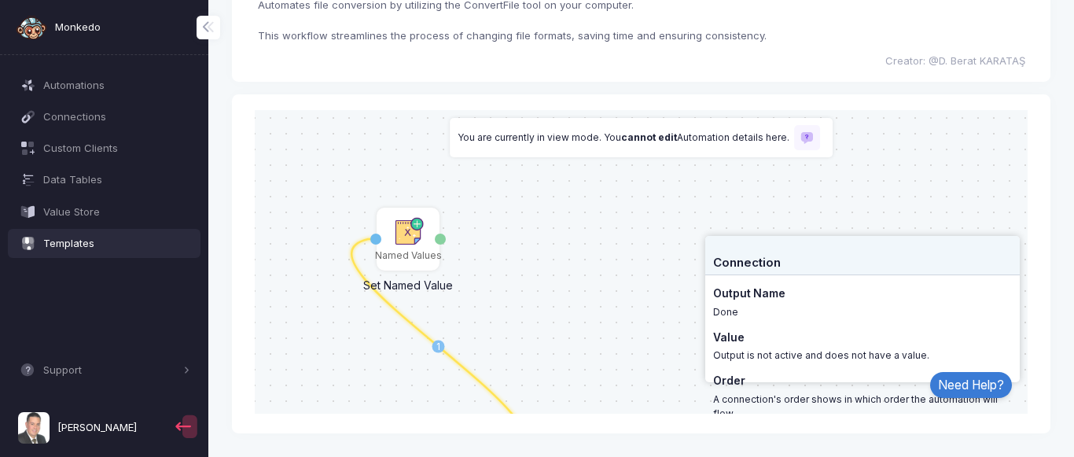
drag, startPoint x: 455, startPoint y: 357, endPoint x: 520, endPoint y: 267, distance: 111.5
click at [520, 267] on div "1 1 2 ConvertAPI Convert File Activation 1 File Trigger Manual Trigger Done Flo…" at bounding box center [641, 261] width 789 height 304
click at [433, 345] on circle at bounding box center [439, 346] width 13 height 13
click at [434, 345] on circle at bounding box center [439, 346] width 13 height 13
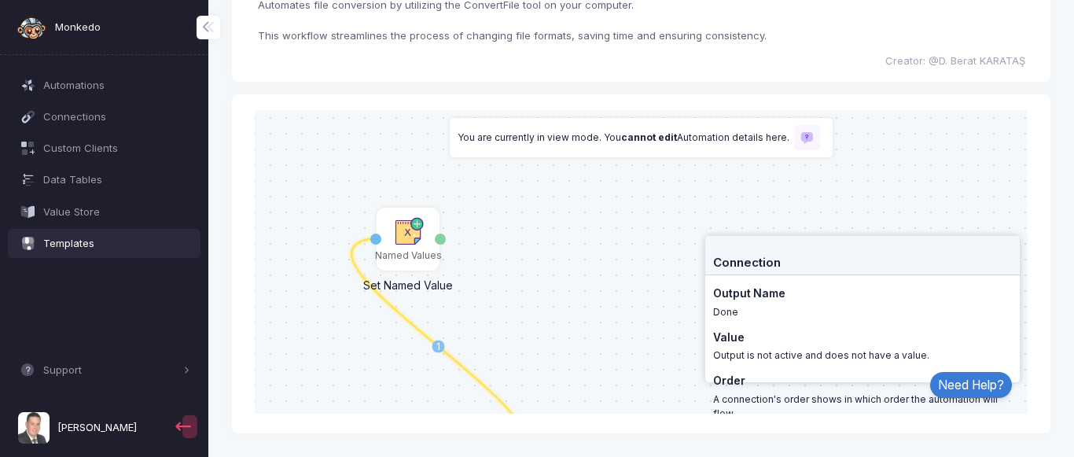
click at [434, 345] on circle at bounding box center [439, 346] width 13 height 13
drag, startPoint x: 434, startPoint y: 345, endPoint x: 296, endPoint y: 327, distance: 139.6
click at [296, 332] on div "1 1 2 ConvertAPI Convert File Activation 1 File Trigger Manual Trigger Done Flo…" at bounding box center [641, 261] width 789 height 304
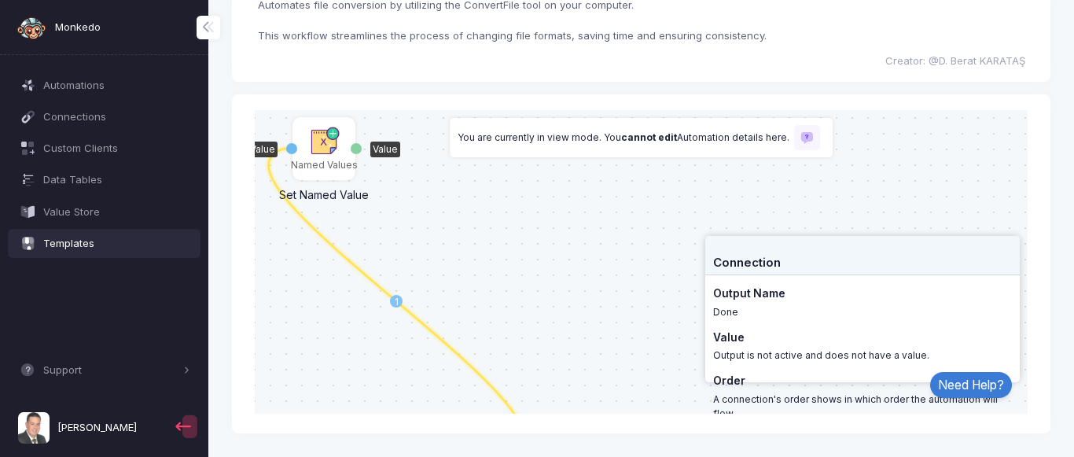
drag, startPoint x: 400, startPoint y: 241, endPoint x: 316, endPoint y: 151, distance: 123.5
click at [316, 151] on img at bounding box center [323, 141] width 31 height 31
drag, startPoint x: 396, startPoint y: 299, endPoint x: 501, endPoint y: 204, distance: 140.9
click at [501, 204] on div "1 1 2 ConvertAPI Convert File Activation 1 File Trigger Manual Trigger Done Flo…" at bounding box center [641, 261] width 789 height 304
click at [573, 233] on div "1 1 2 ConvertAPI Convert File Activation 1 File Trigger Manual Trigger Done Flo…" at bounding box center [641, 261] width 789 height 304
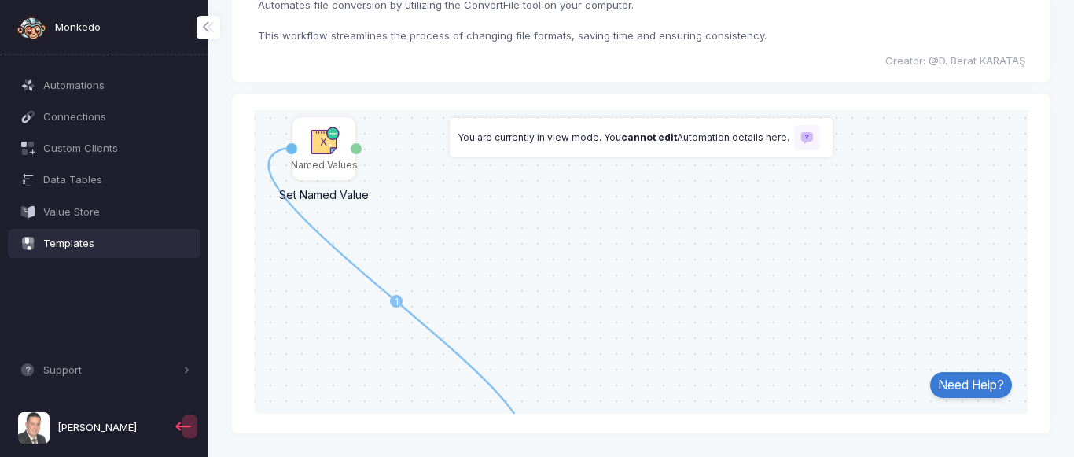
drag, startPoint x: 503, startPoint y: 399, endPoint x: 381, endPoint y: 341, distance: 135.1
click at [381, 341] on div "1 1 2 ConvertAPI Convert File Activation 1 File Trigger Manual Trigger Done Flo…" at bounding box center [641, 261] width 789 height 304
click at [417, 317] on icon at bounding box center [397, 300] width 256 height 305
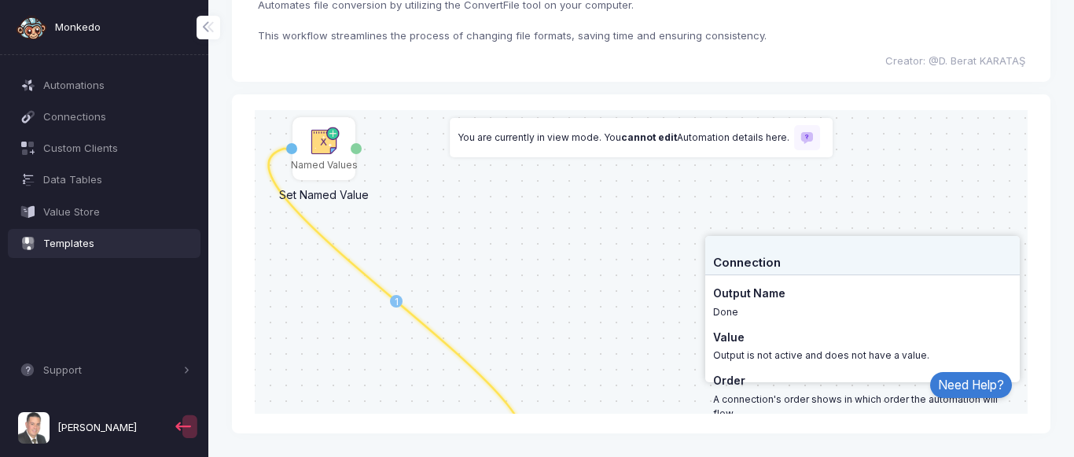
click at [417, 317] on icon at bounding box center [397, 300] width 256 height 305
click at [738, 332] on h5 "Value" at bounding box center [728, 336] width 31 height 13
click at [731, 358] on div "Output is not active and does not have a value." at bounding box center [862, 355] width 299 height 14
click at [743, 387] on div "1 1 2 ConvertAPI Convert File Activation 1 File Trigger Manual Trigger Done Flo…" at bounding box center [641, 261] width 789 height 304
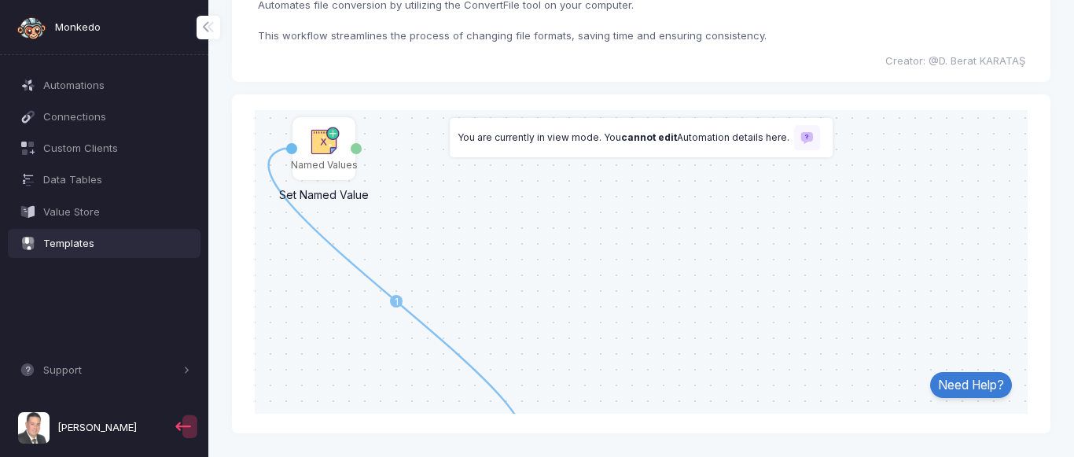
scroll to position [0, 0]
